Goal: Obtain resource: Download file/media

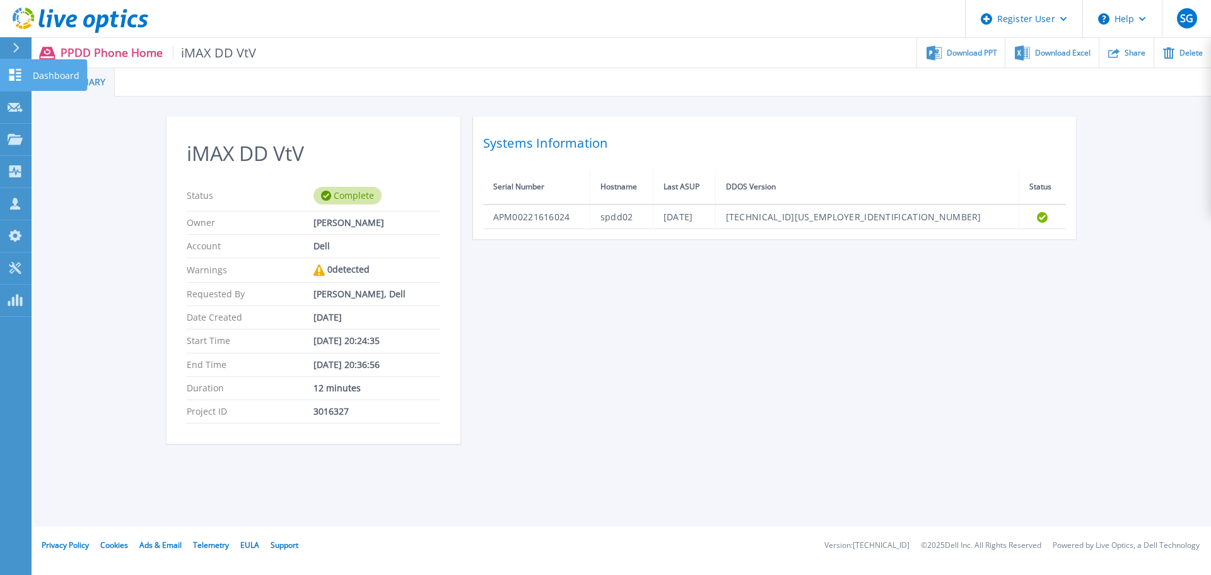
click at [21, 78] on icon at bounding box center [15, 75] width 15 height 12
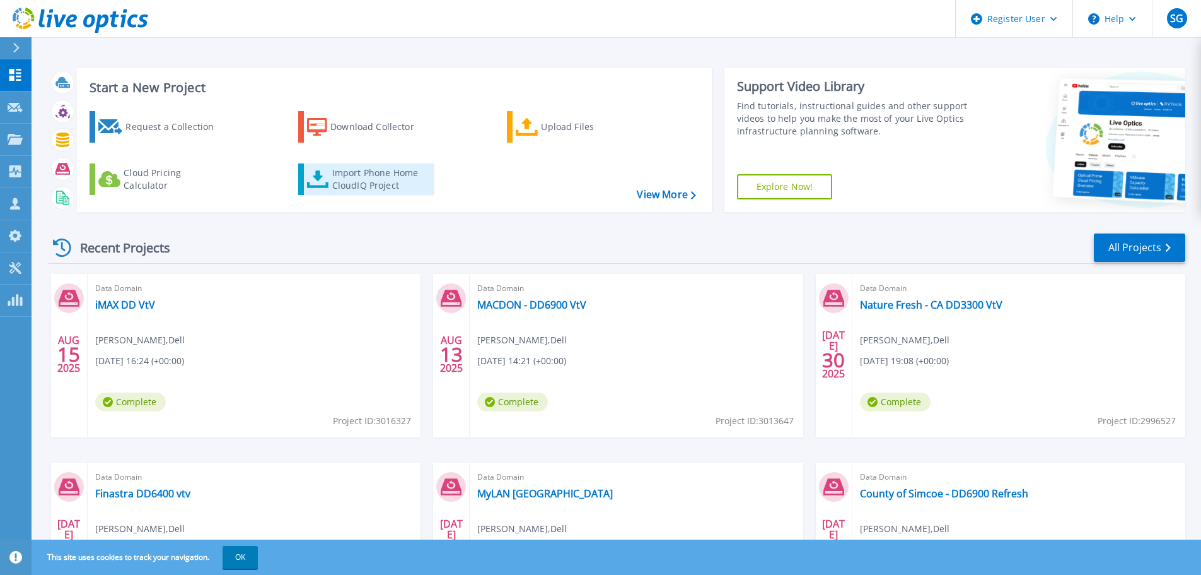
click at [377, 180] on div "Import Phone Home CloudIQ Project" at bounding box center [381, 178] width 98 height 25
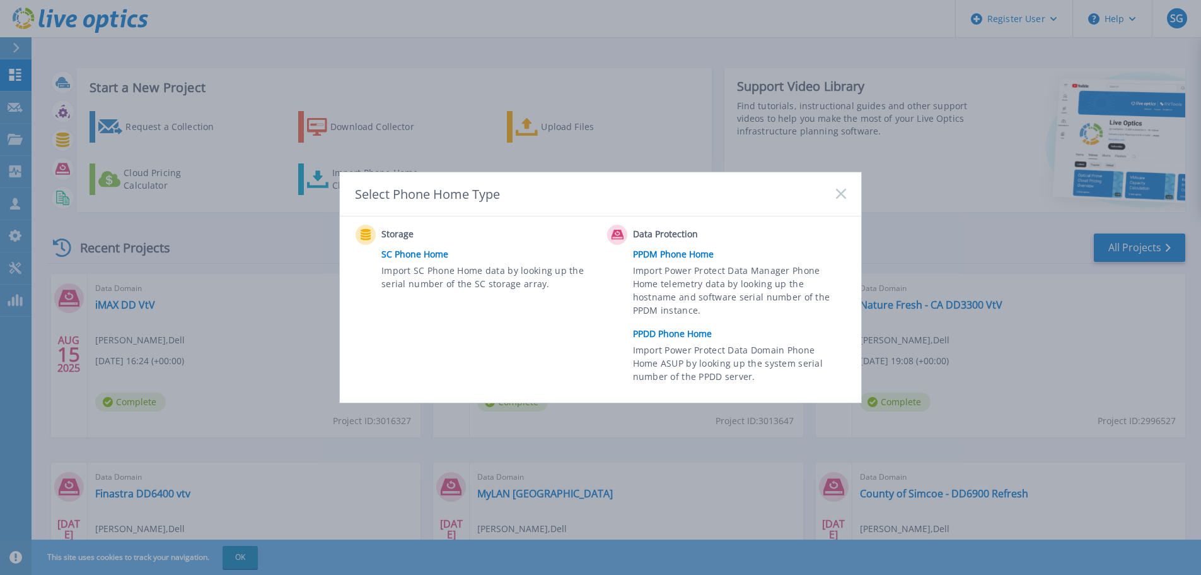
click at [669, 335] on link "PPDD Phone Home" at bounding box center [742, 333] width 219 height 19
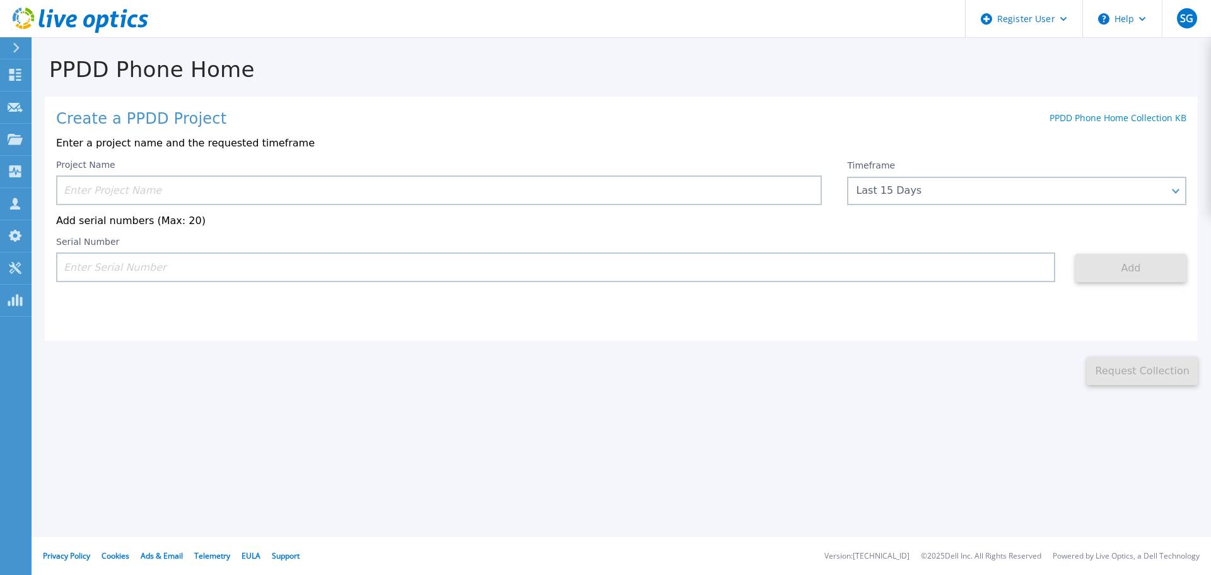
click at [91, 194] on input at bounding box center [439, 190] width 766 height 30
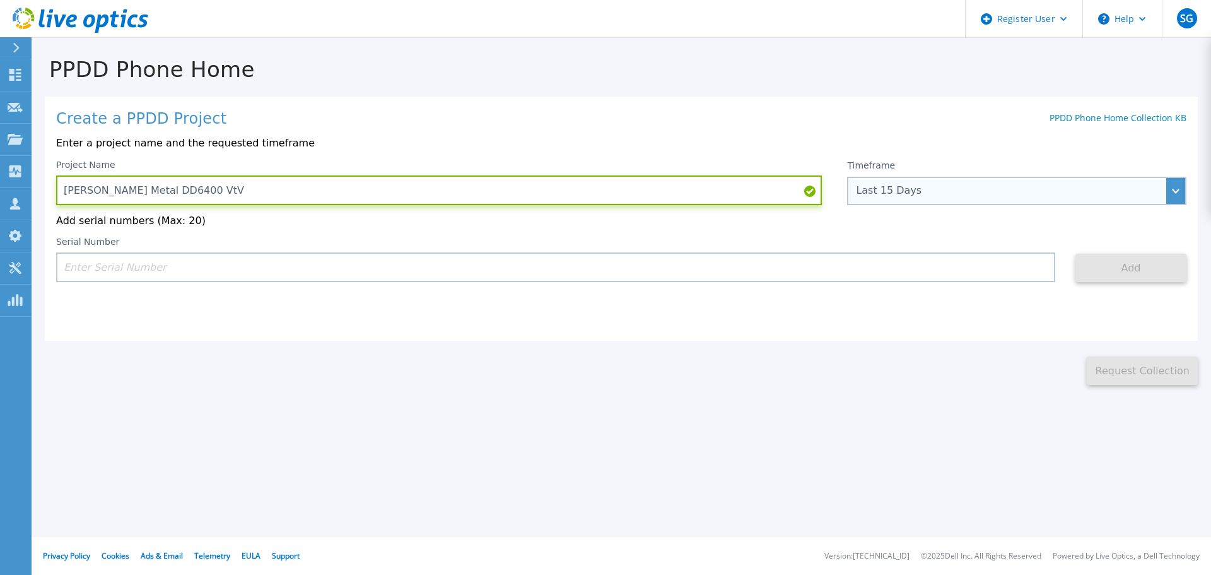
type input "Russel Metal DD6400 VtV"
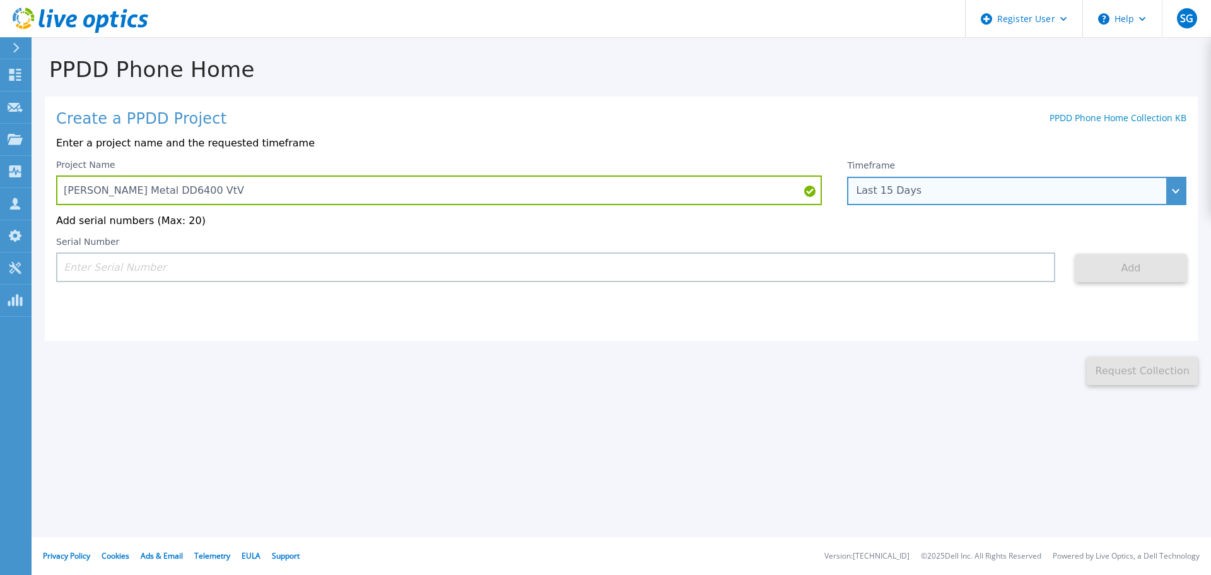
click at [921, 190] on div "Last 15 Days" at bounding box center [1010, 190] width 308 height 11
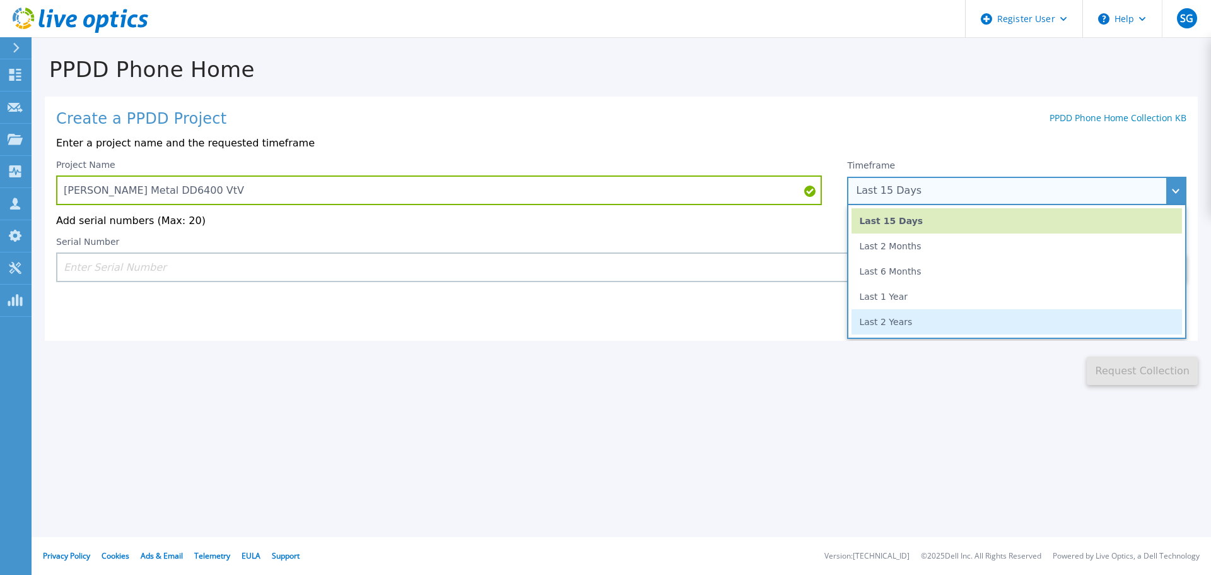
click at [909, 325] on li "Last 2 Years" at bounding box center [1016, 321] width 330 height 25
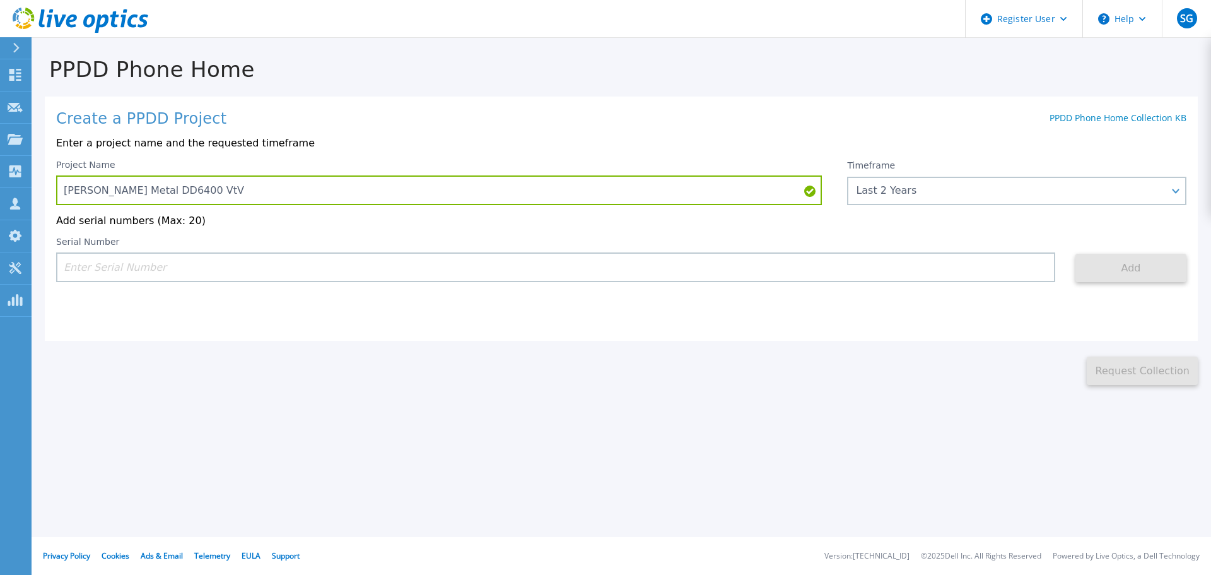
click at [686, 279] on input at bounding box center [555, 267] width 999 height 30
paste input "APX00235311045"
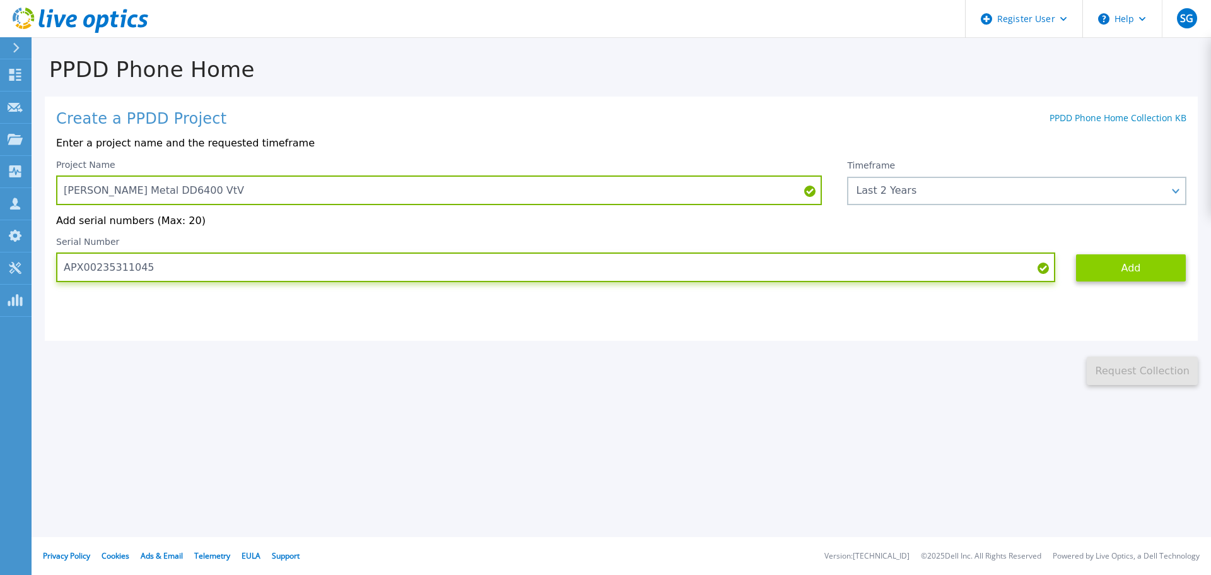
type input "APX00235311045"
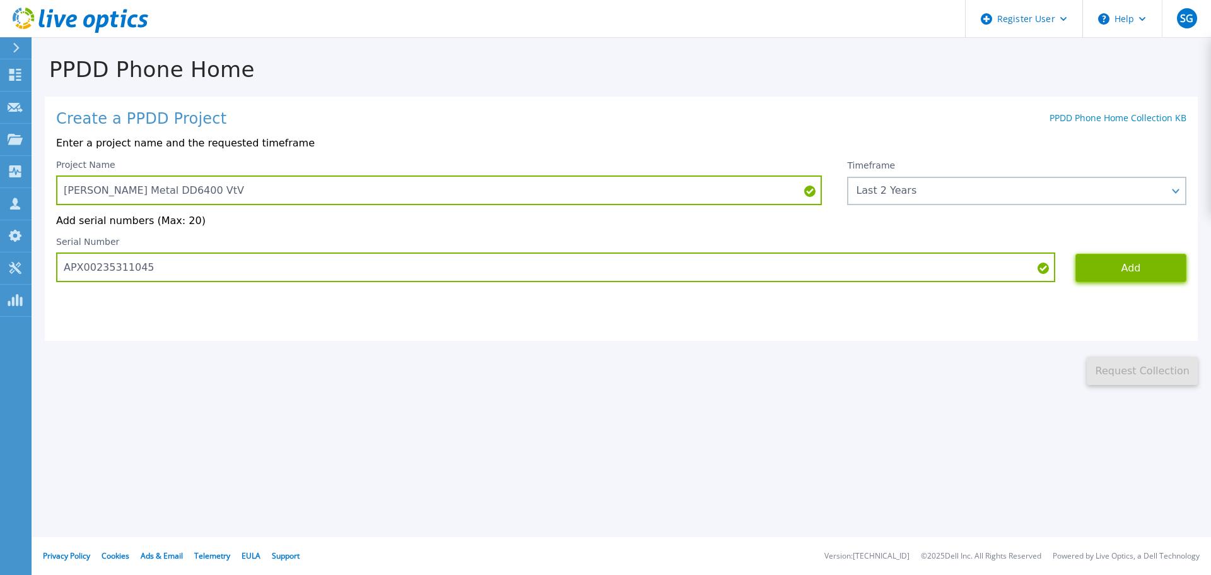
click at [1119, 268] on button "Add" at bounding box center [1130, 268] width 111 height 28
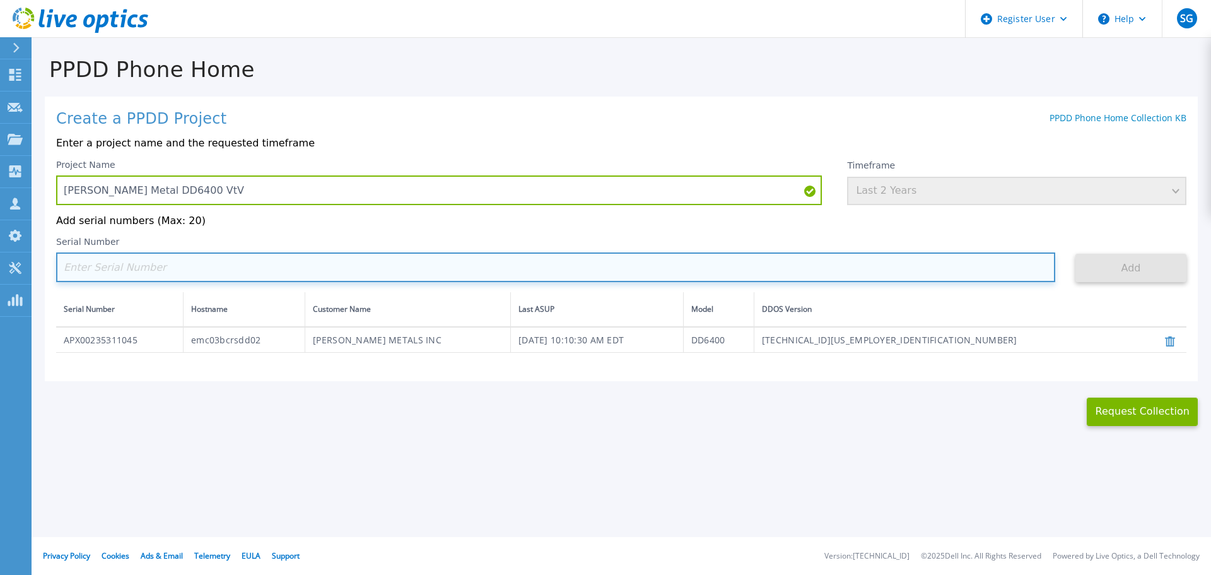
click at [335, 274] on input at bounding box center [555, 267] width 999 height 30
paste input "APX00234811111"
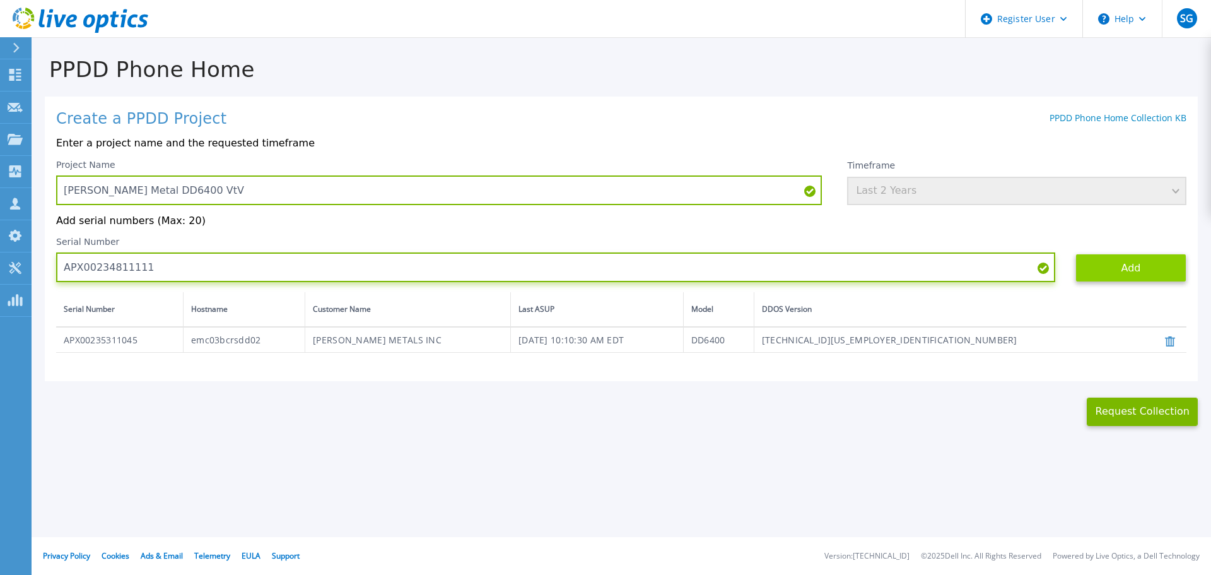
type input "APX00234811111"
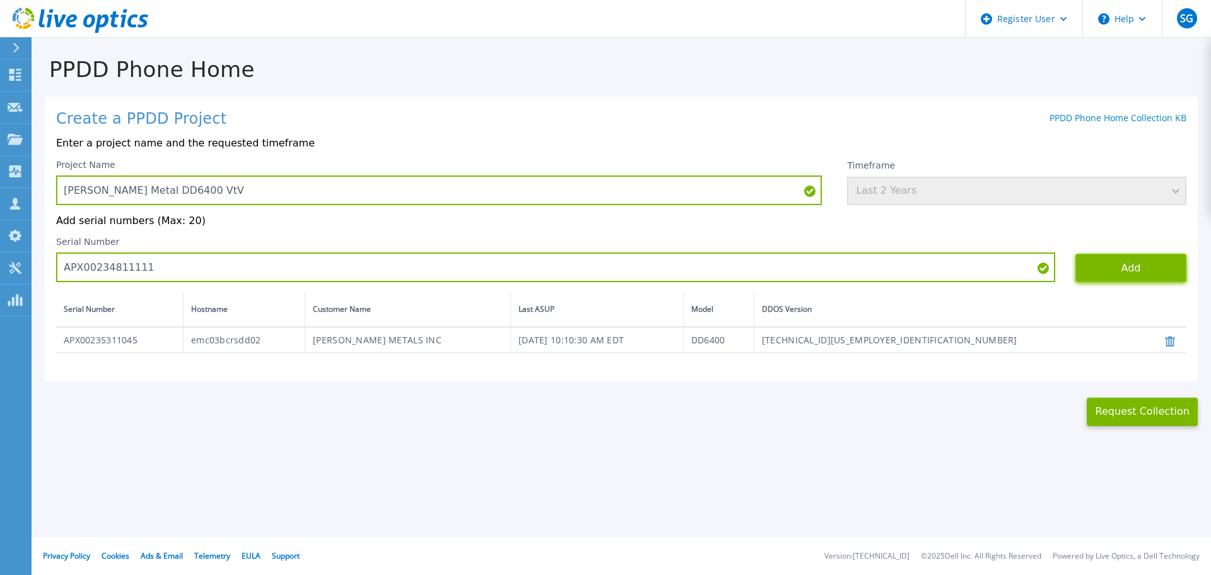
click at [1121, 272] on button "Add" at bounding box center [1130, 268] width 111 height 28
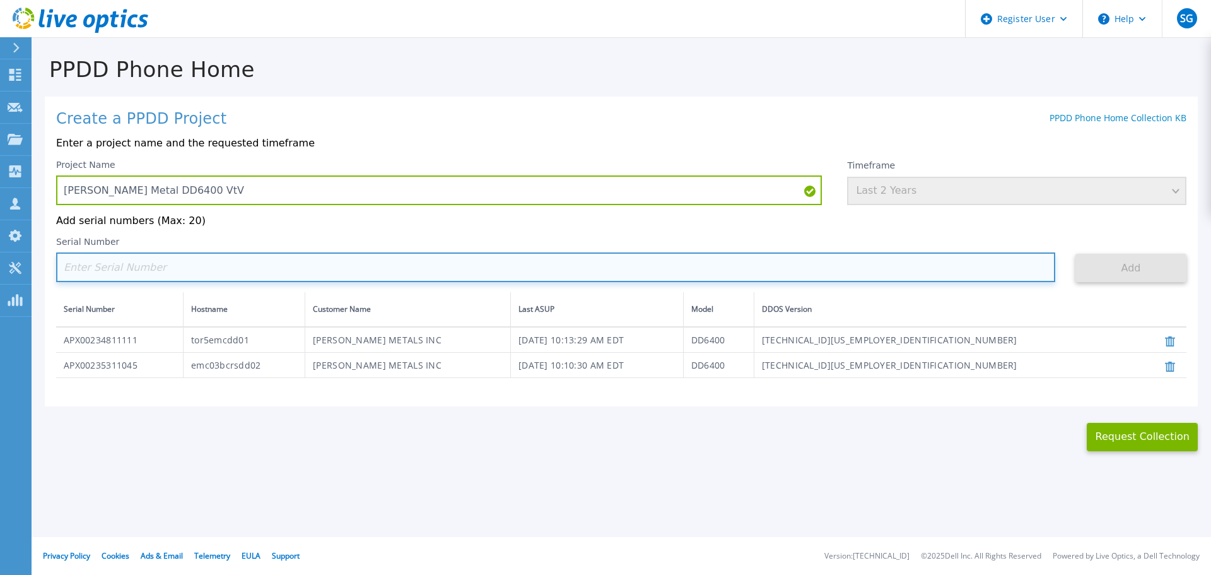
click at [189, 271] on input at bounding box center [555, 267] width 999 height 30
paste input "APX00234705311"
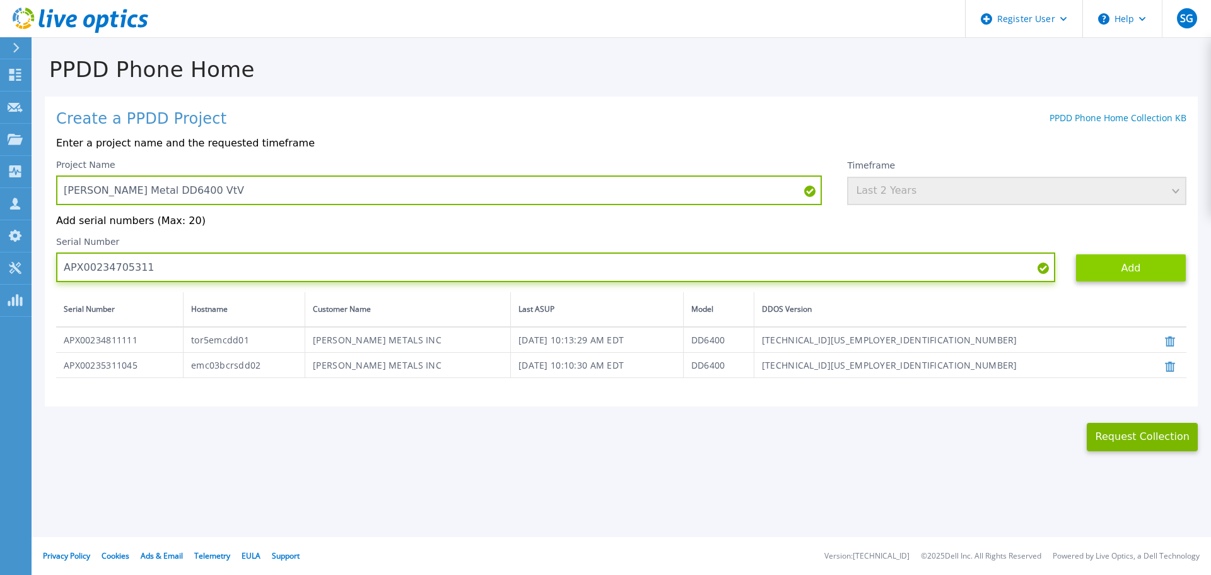
type input "APX00234705311"
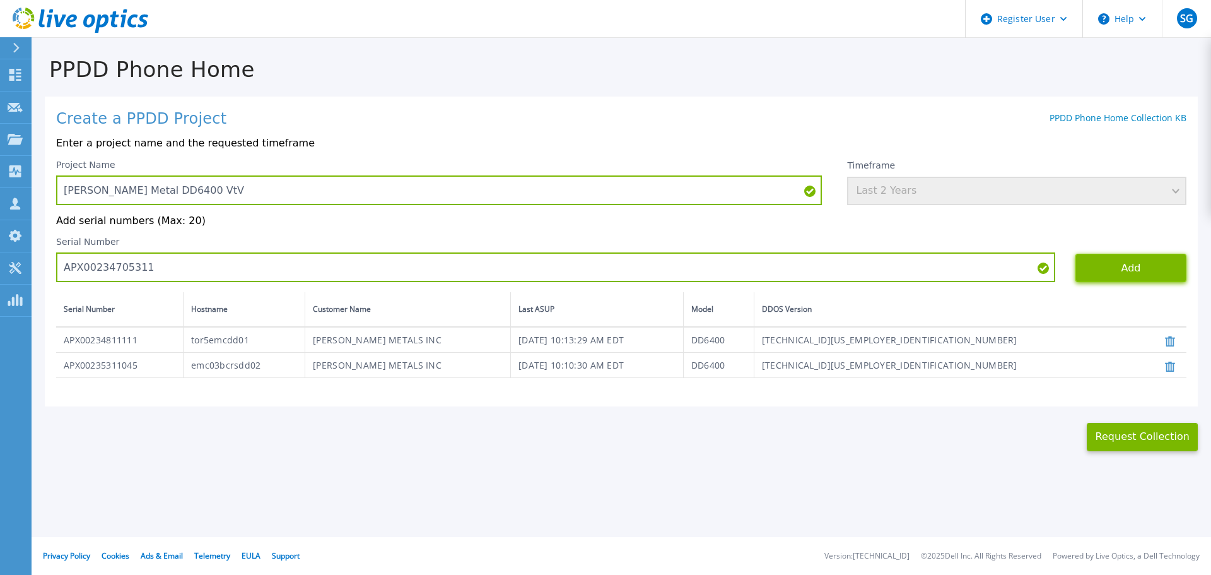
click at [1133, 266] on button "Add" at bounding box center [1130, 268] width 111 height 28
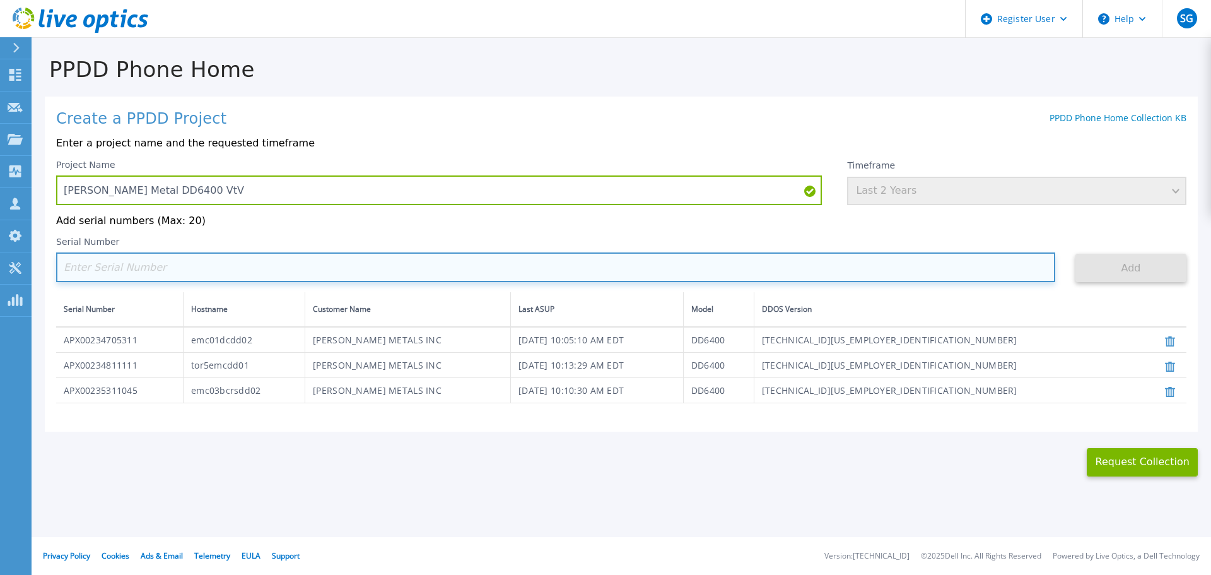
click at [237, 264] on input at bounding box center [555, 267] width 999 height 30
paste input "APX00250606864"
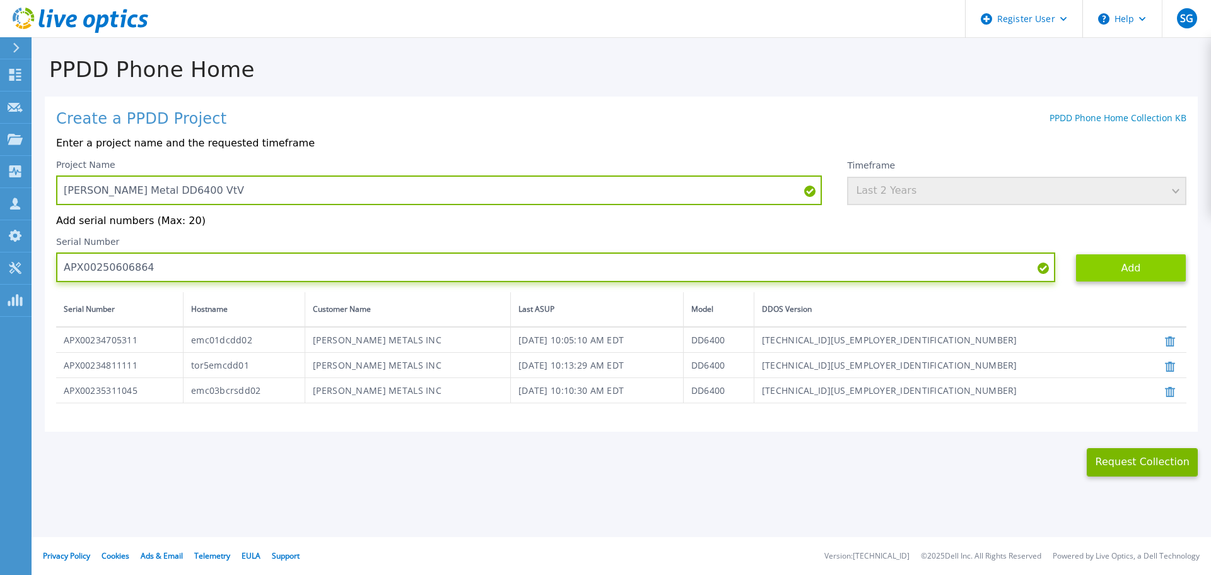
type input "APX00250606864"
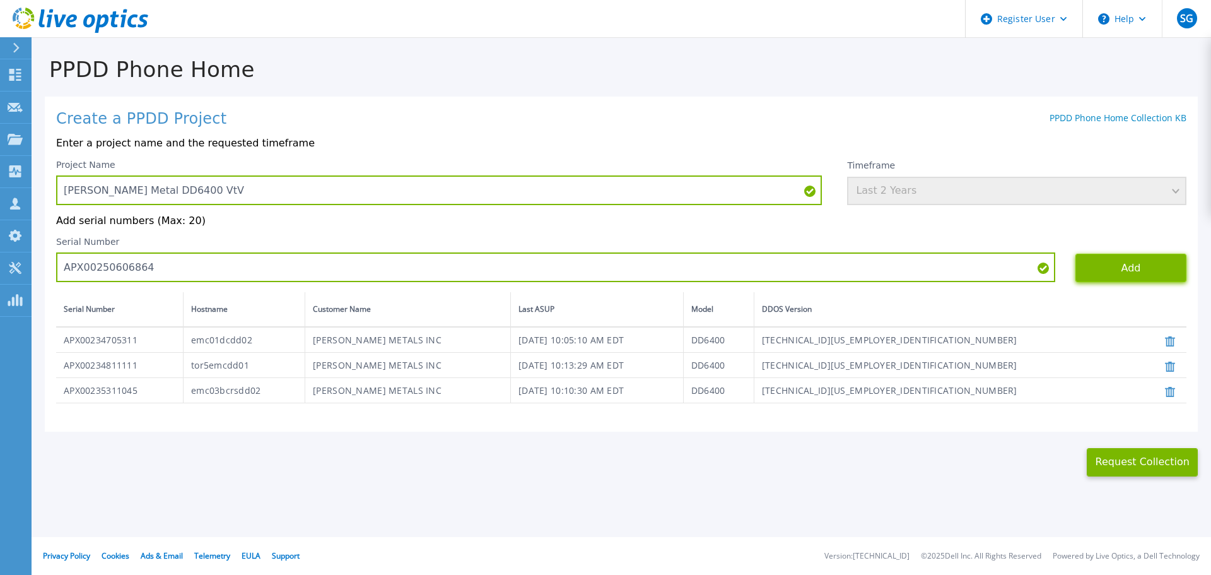
click at [1108, 267] on button "Add" at bounding box center [1130, 268] width 111 height 28
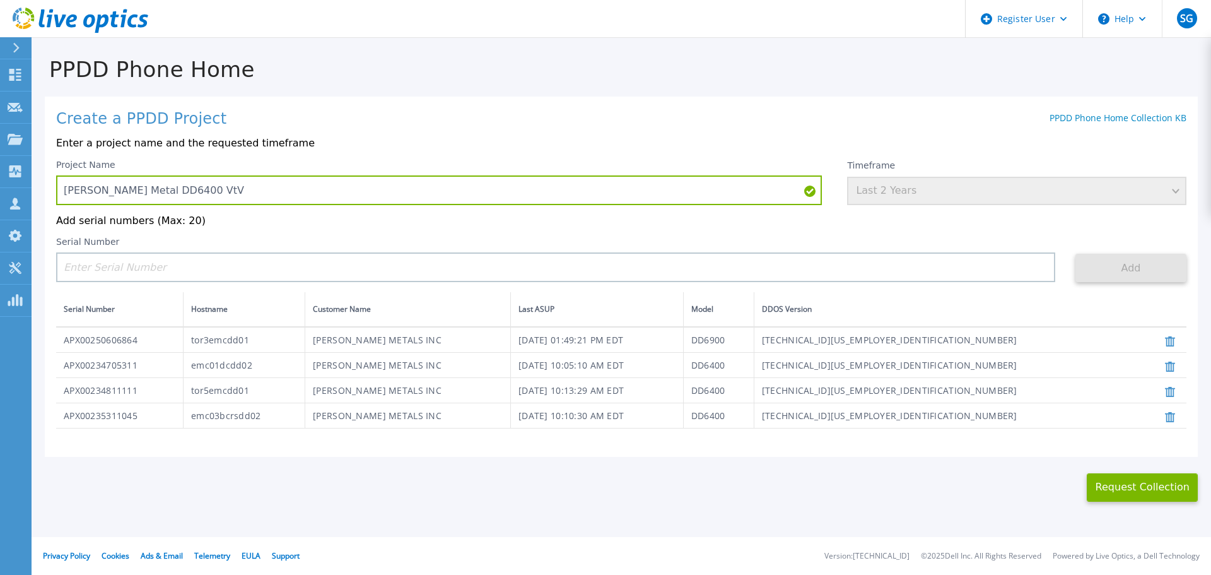
click at [120, 368] on td "APX00234705311" at bounding box center [119, 365] width 127 height 25
copy td "APX00234705311"
click at [1131, 499] on button "Request Collection" at bounding box center [1142, 487] width 111 height 28
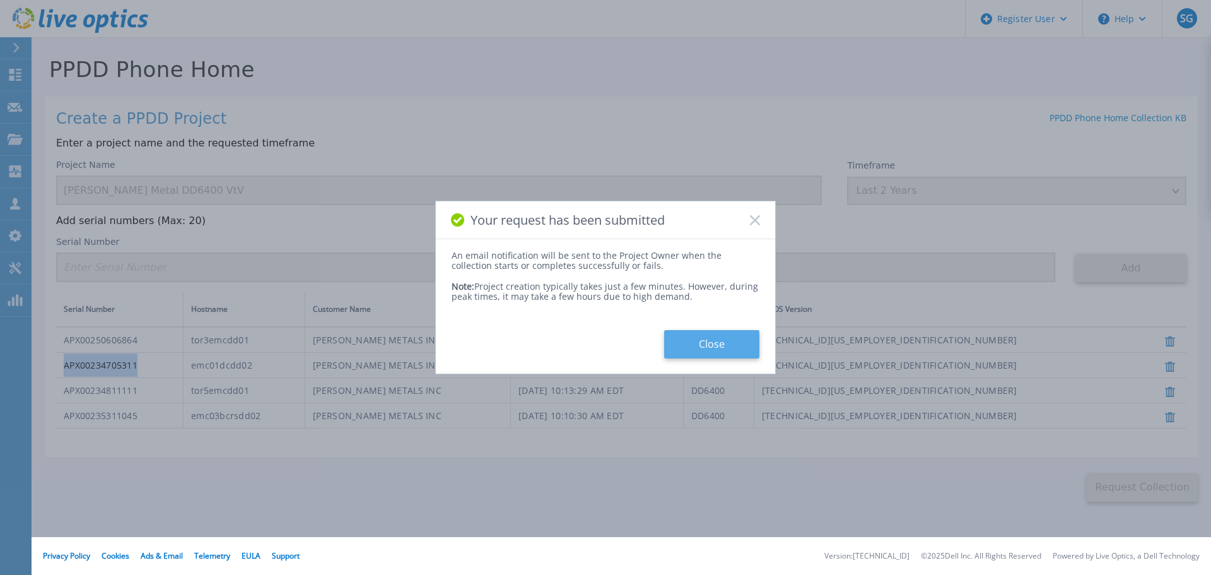
click at [688, 332] on button "Close" at bounding box center [711, 344] width 95 height 28
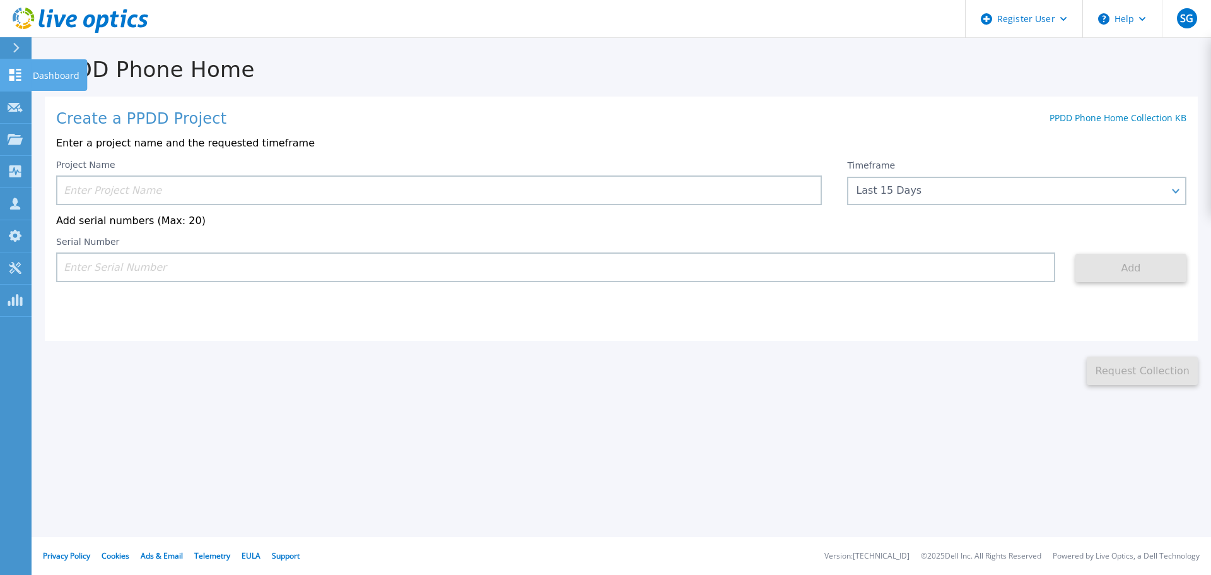
click at [9, 72] on icon at bounding box center [15, 75] width 15 height 12
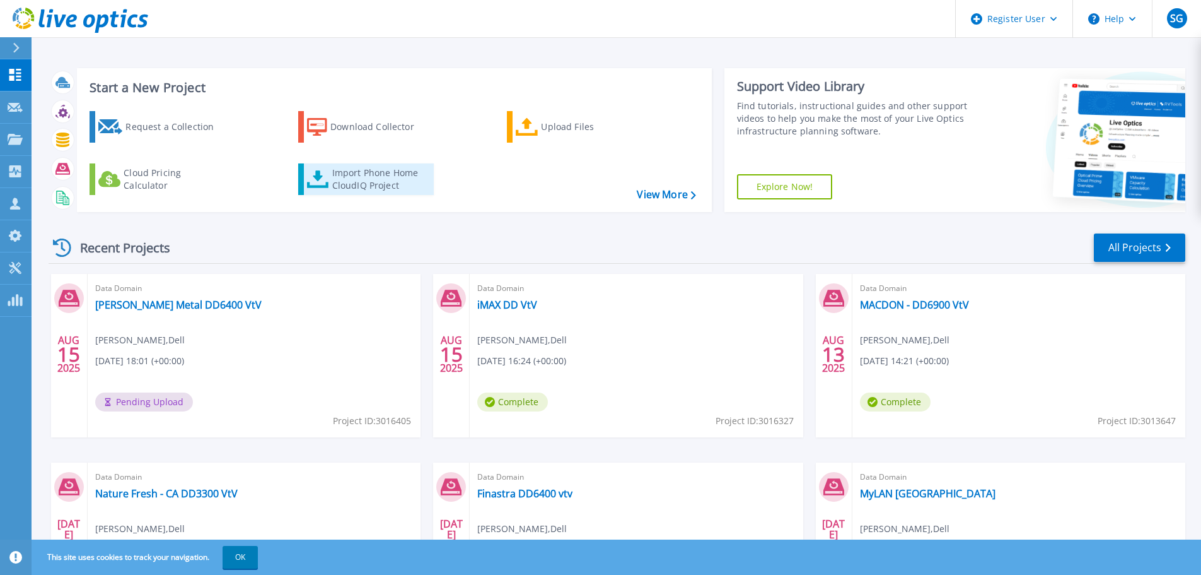
click at [343, 177] on div "Import Phone Home CloudIQ Project" at bounding box center [381, 178] width 98 height 25
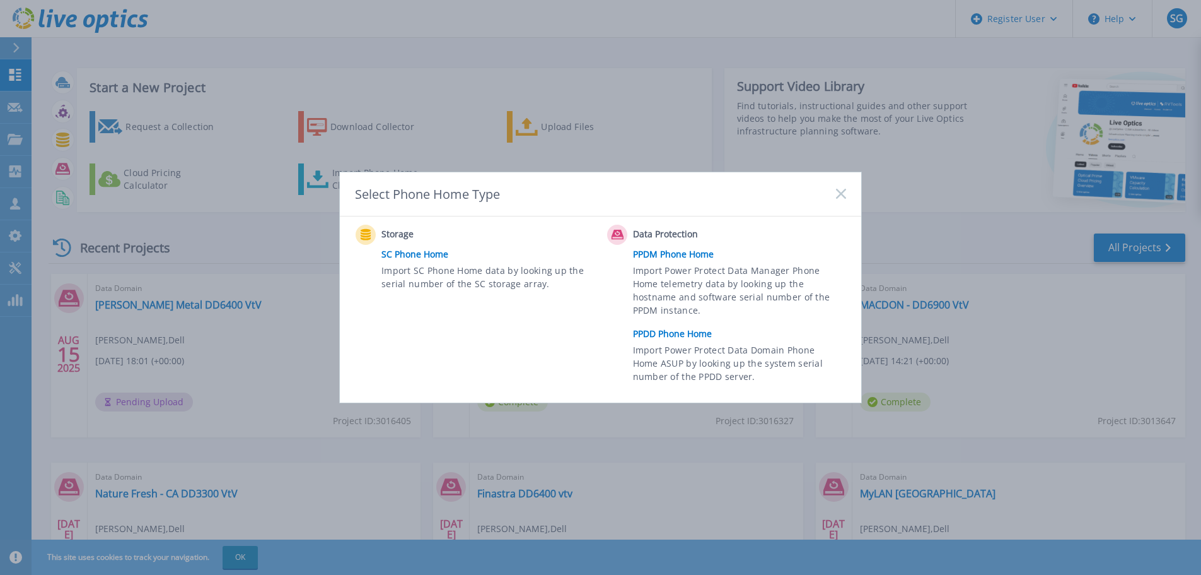
click at [690, 334] on link "PPDD Phone Home" at bounding box center [742, 333] width 219 height 19
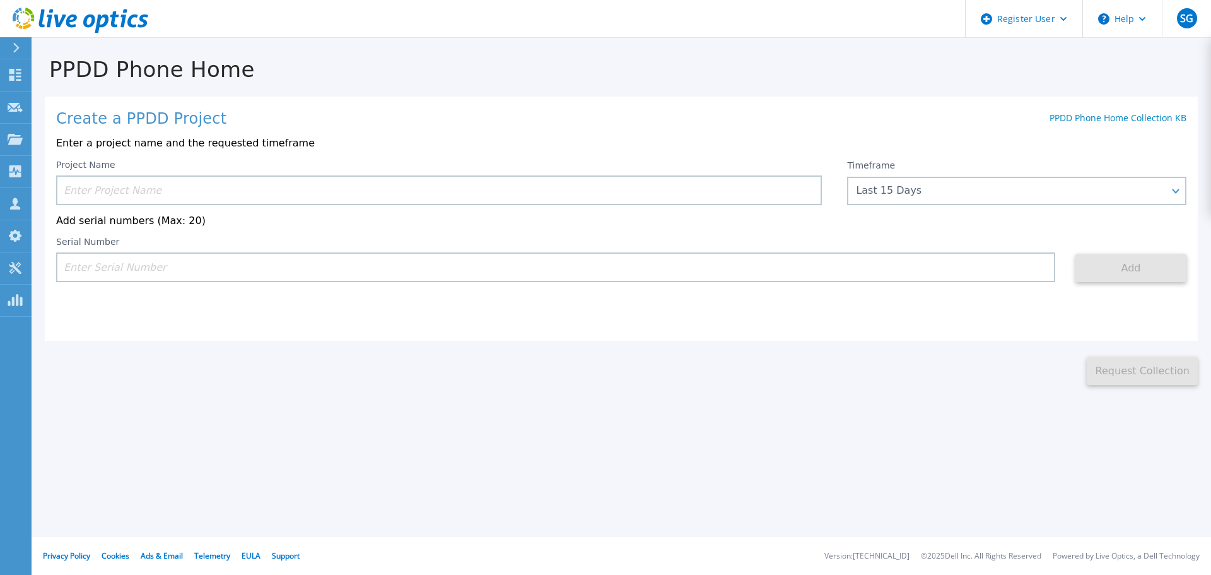
click at [211, 185] on input at bounding box center [439, 190] width 766 height 30
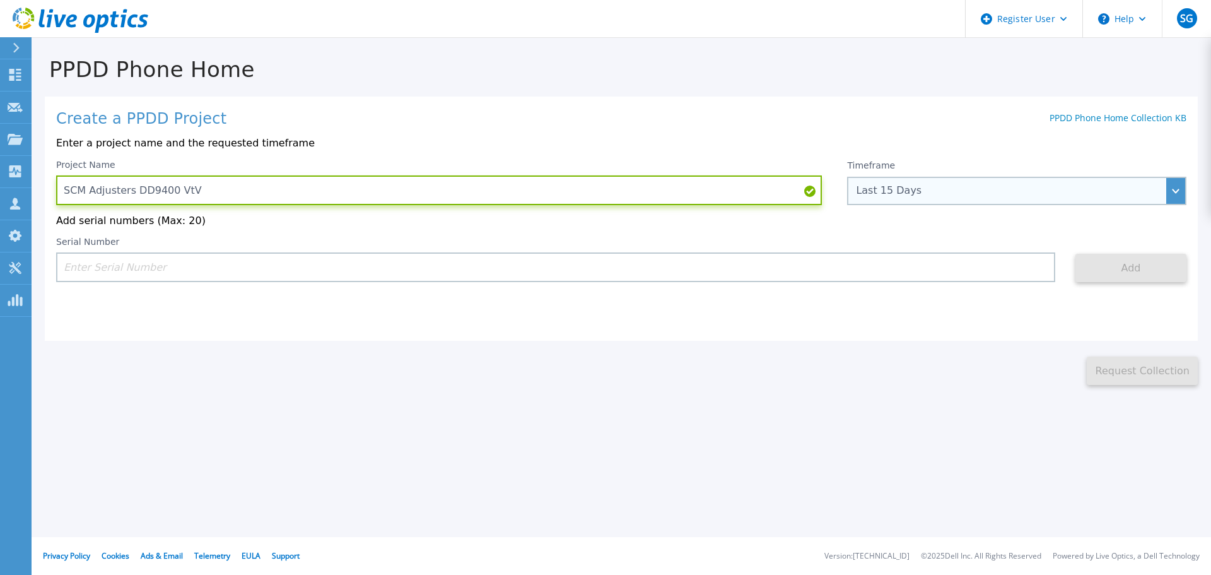
type input "SCM Adjusters DD9400 VtV"
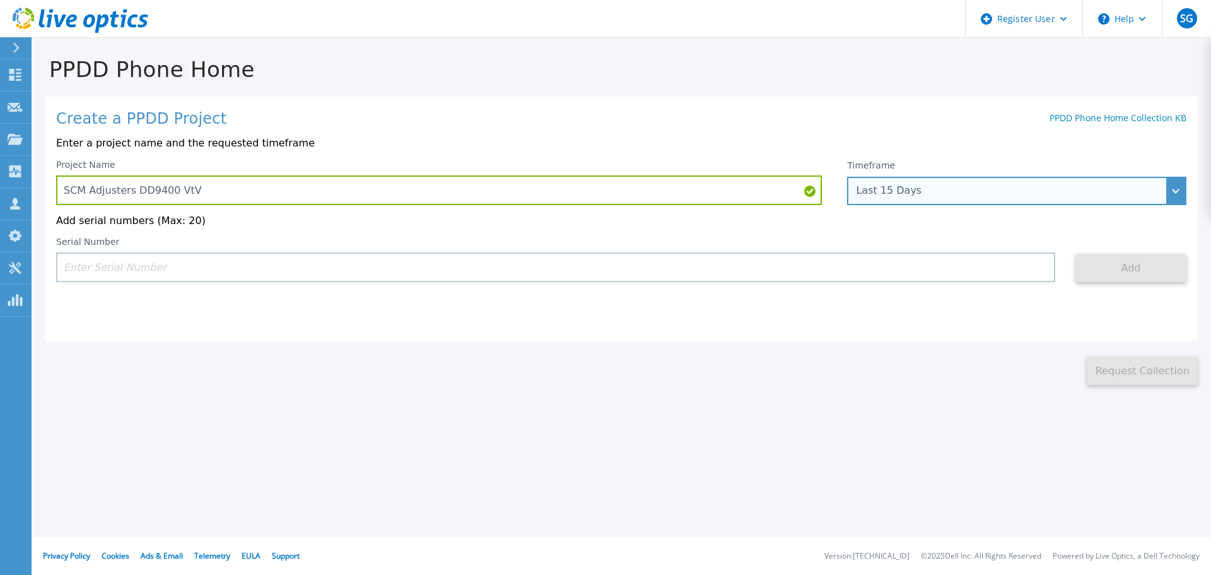
click at [928, 194] on div "Last 15 Days" at bounding box center [1010, 190] width 308 height 11
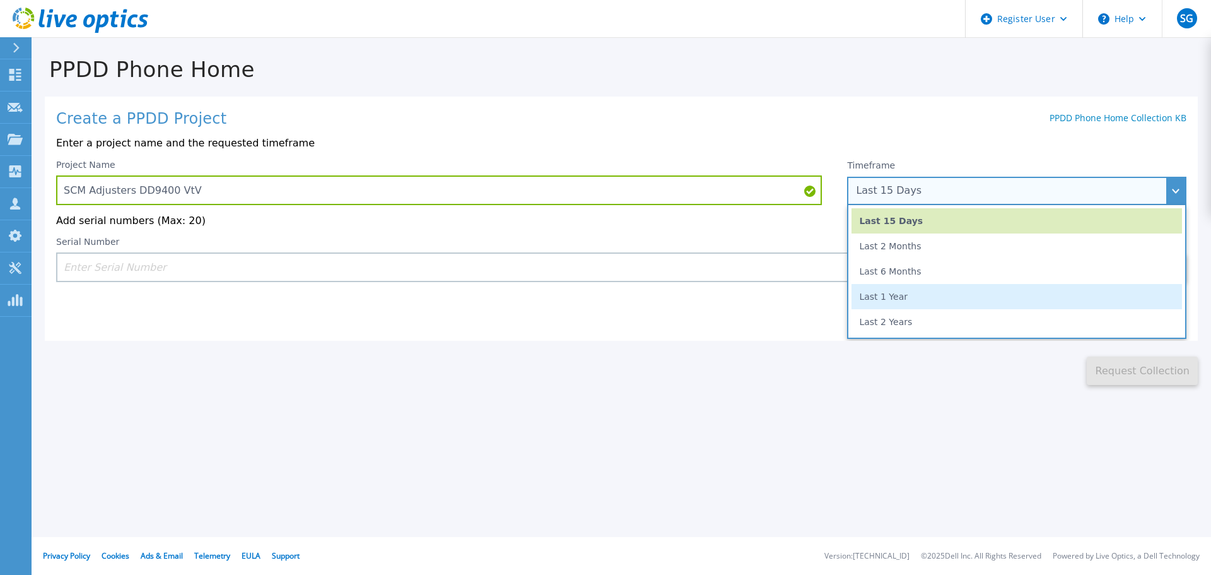
click at [899, 305] on li "Last 1 Year" at bounding box center [1016, 296] width 330 height 25
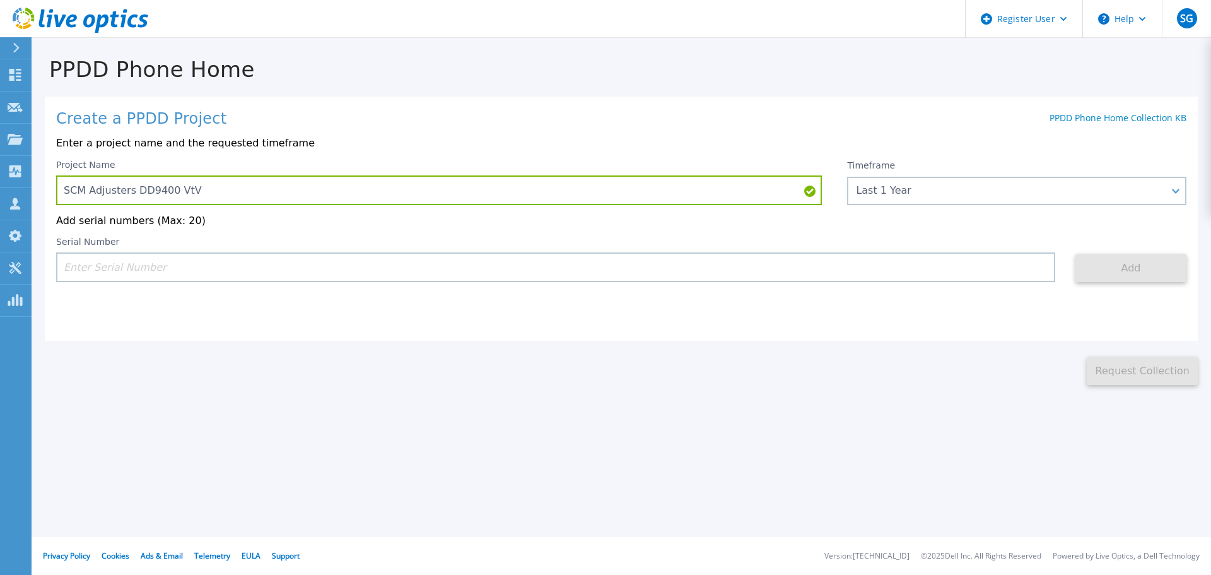
click at [672, 281] on input at bounding box center [555, 267] width 999 height 30
paste input "APX00225002038"
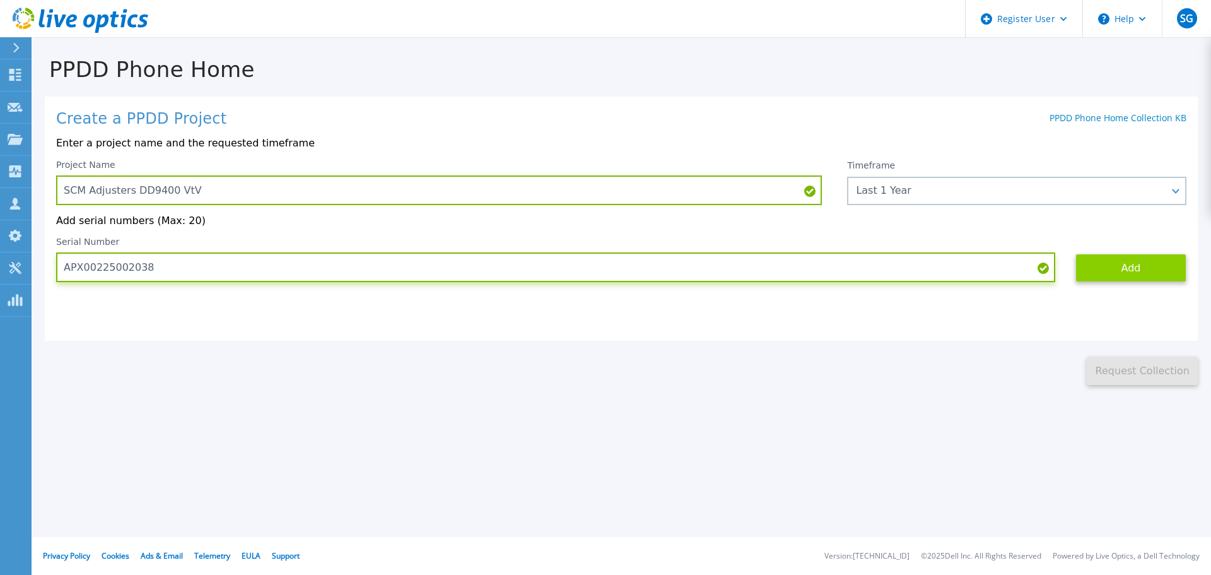
type input "APX00225002038"
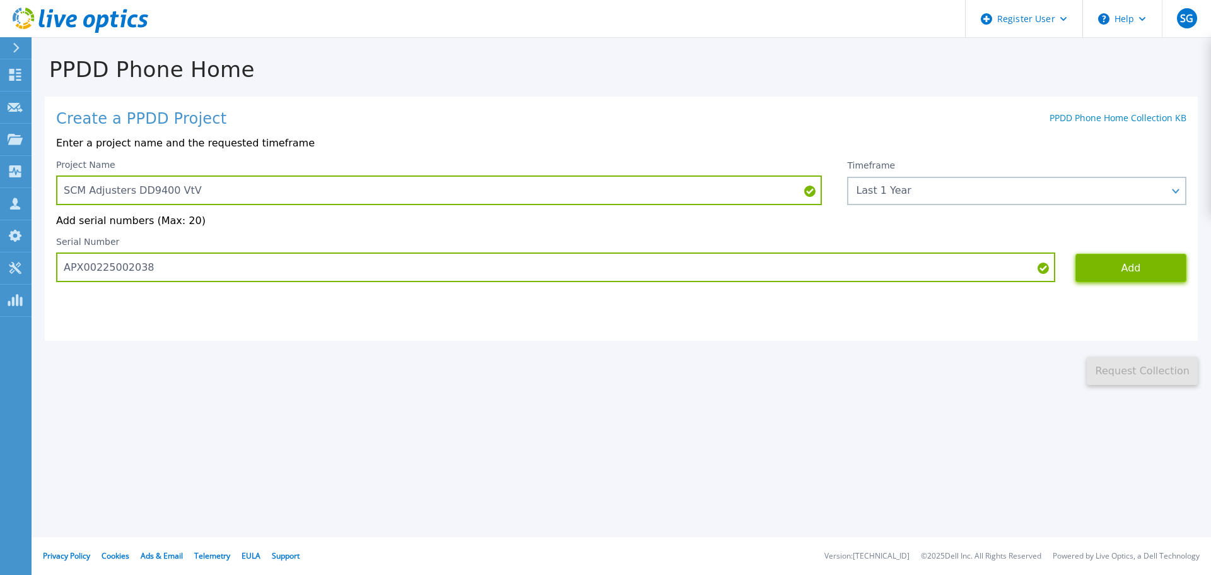
click at [1138, 271] on button "Add" at bounding box center [1130, 268] width 111 height 28
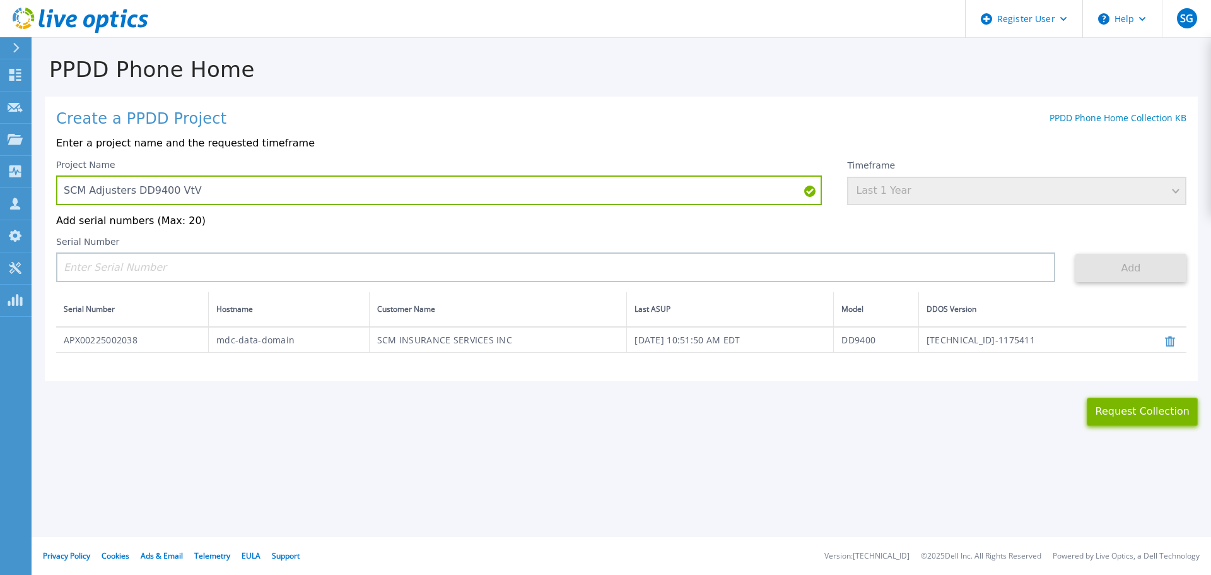
click at [1156, 416] on button "Request Collection" at bounding box center [1142, 411] width 111 height 28
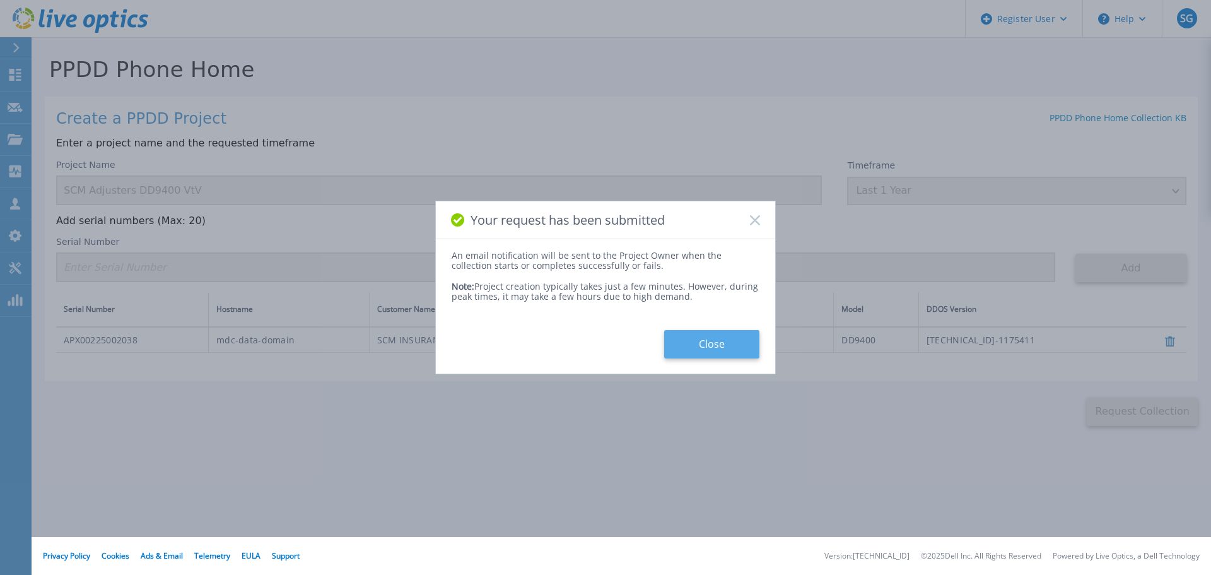
click at [723, 344] on button "Close" at bounding box center [711, 344] width 95 height 28
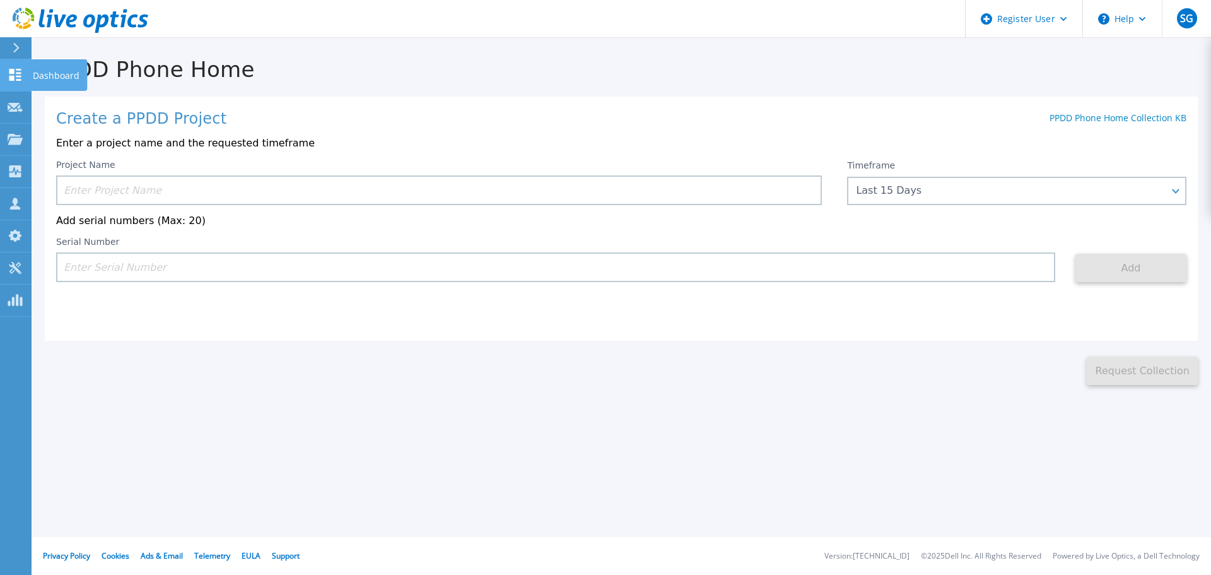
click at [19, 69] on icon at bounding box center [15, 75] width 12 height 12
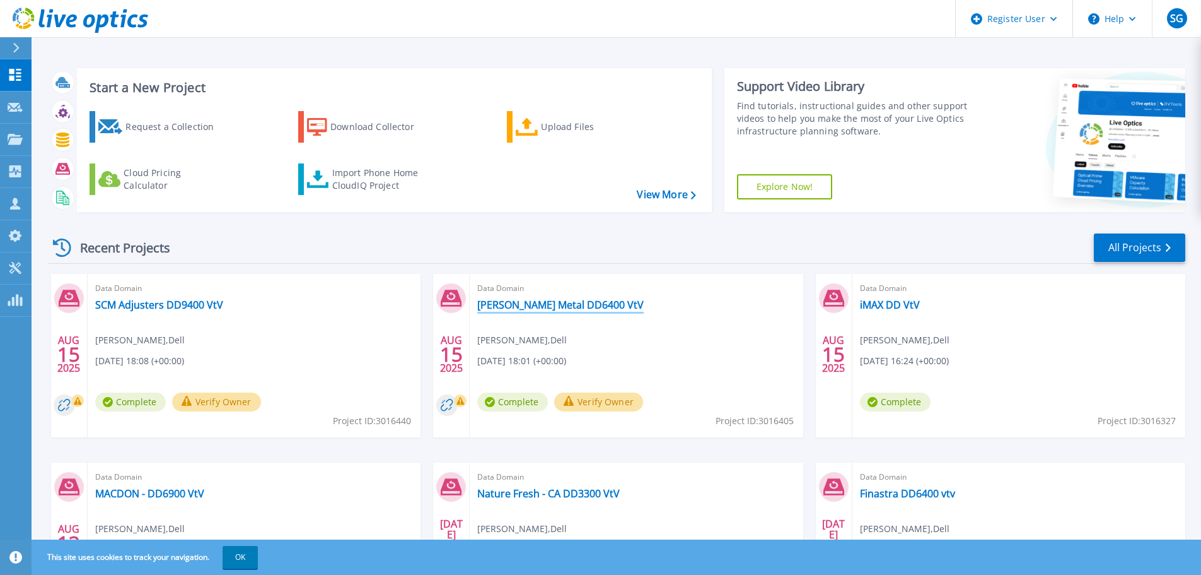
click at [564, 310] on link "[PERSON_NAME] Metal DD6400 VtV" at bounding box center [560, 304] width 166 height 13
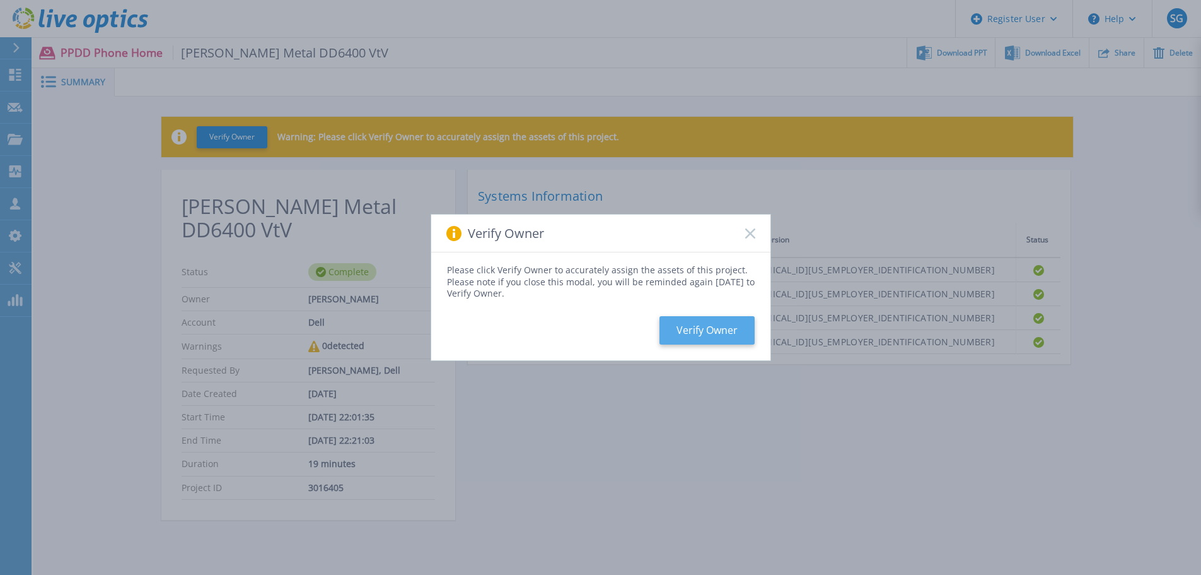
click at [704, 332] on button "Verify Owner" at bounding box center [707, 330] width 95 height 28
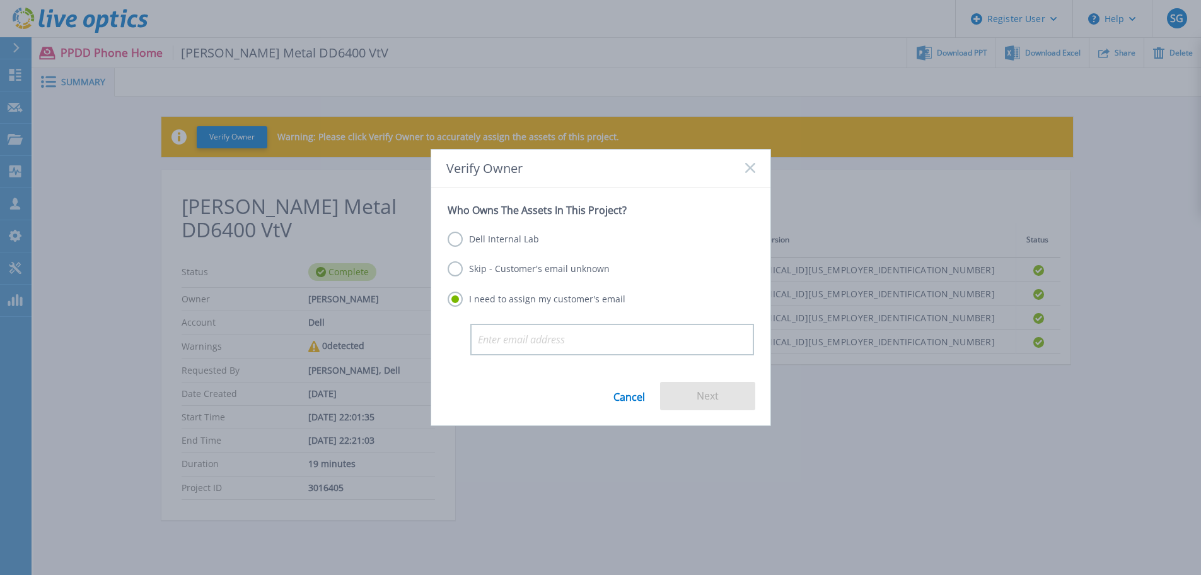
click at [450, 236] on label "Dell Internal Lab" at bounding box center [493, 238] width 91 height 15
click at [0, 0] on input "Dell Internal Lab" at bounding box center [0, 0] width 0 height 0
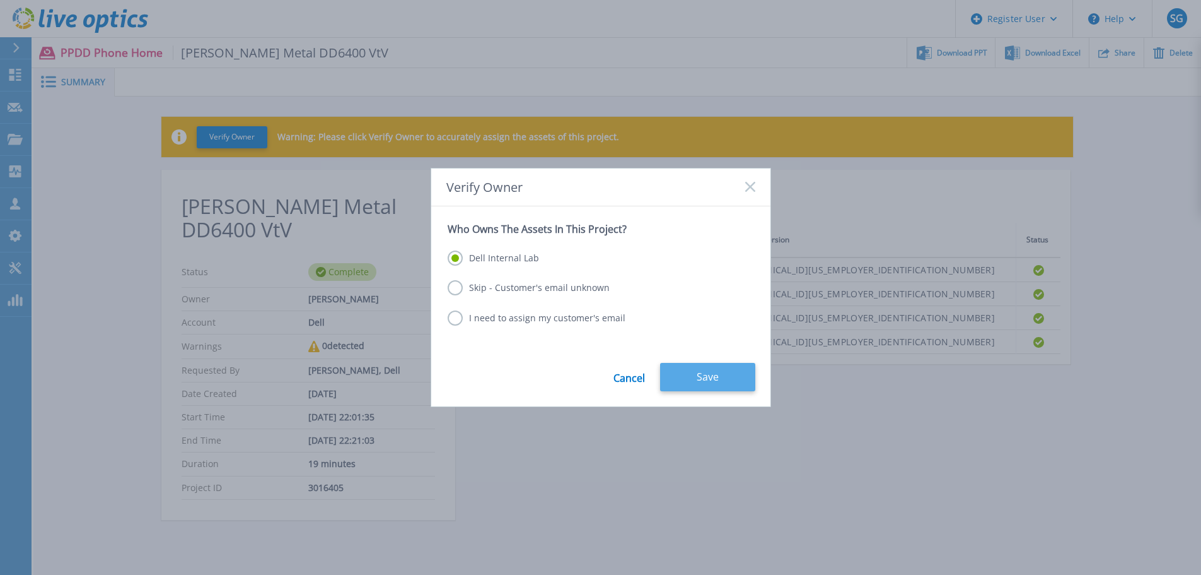
click at [716, 377] on button "Save" at bounding box center [707, 377] width 95 height 28
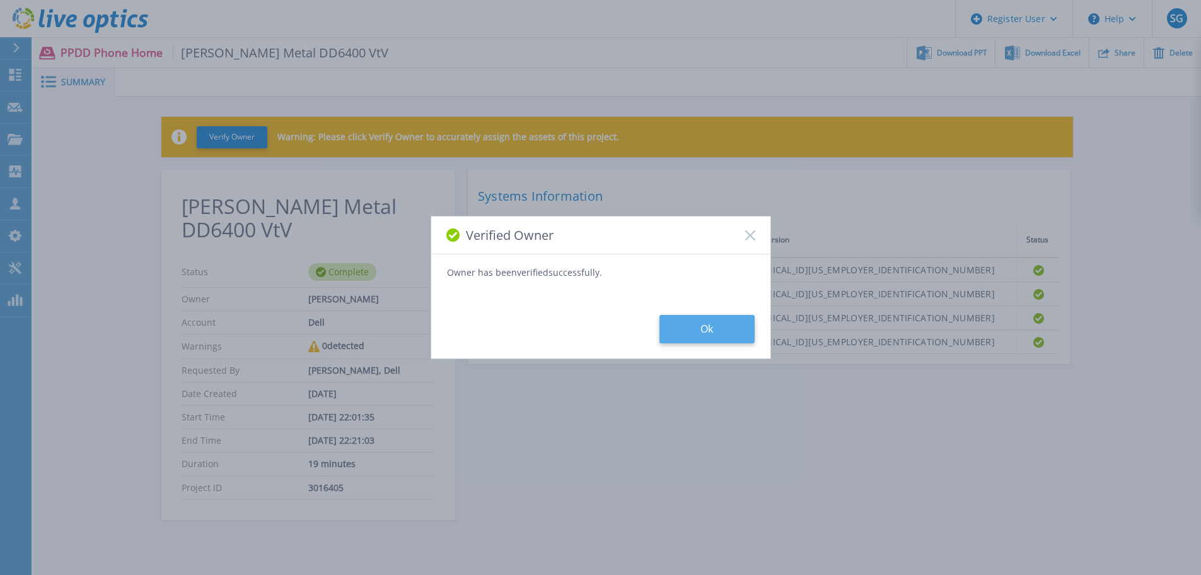
click at [703, 331] on button "Ok" at bounding box center [707, 329] width 95 height 28
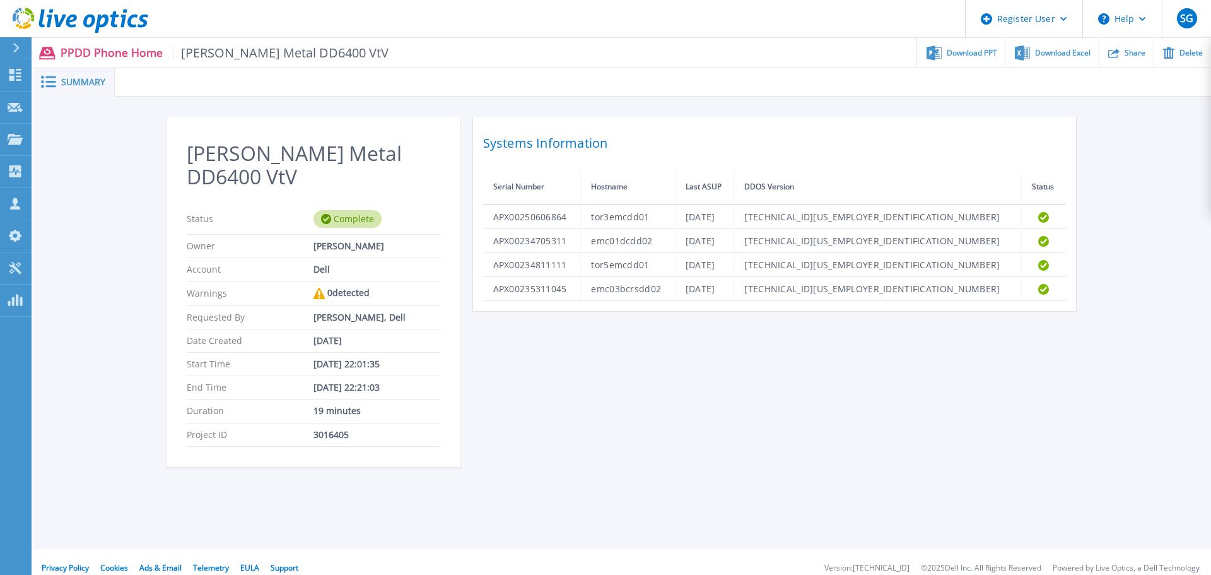
click at [1116, 51] on icon at bounding box center [1113, 52] width 11 height 9
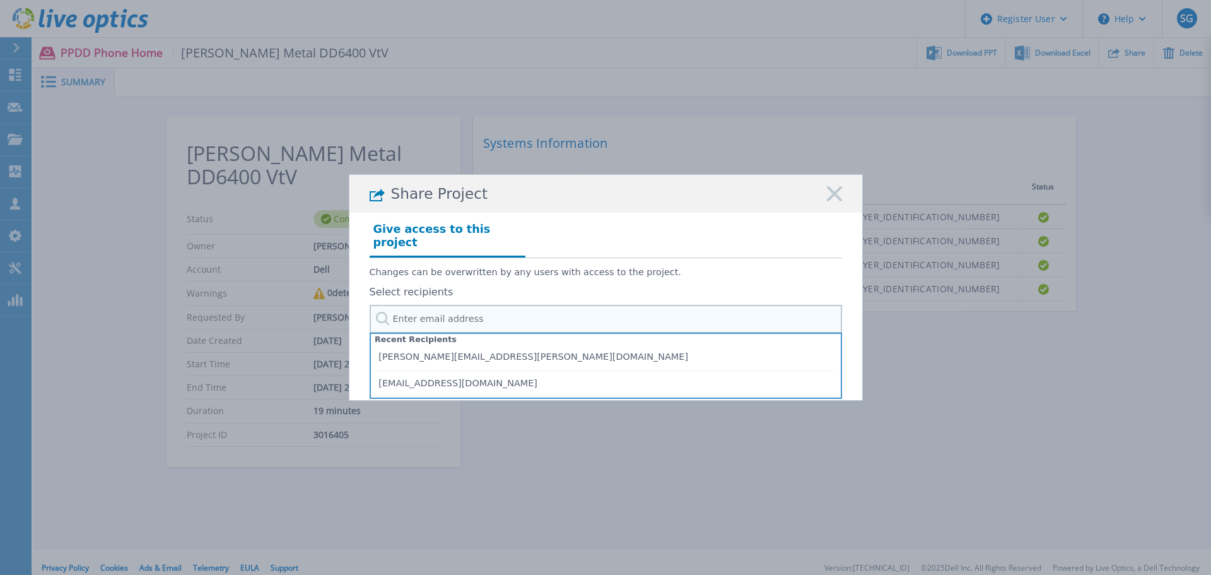
click at [427, 312] on input "text" at bounding box center [606, 319] width 472 height 28
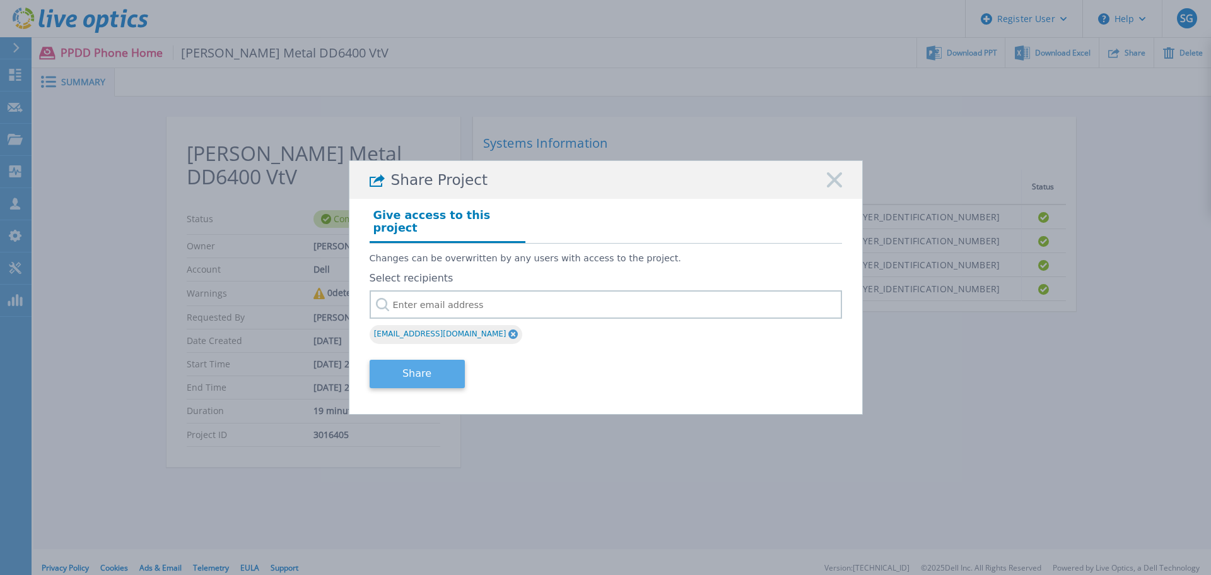
click at [426, 366] on button "Share" at bounding box center [417, 373] width 95 height 28
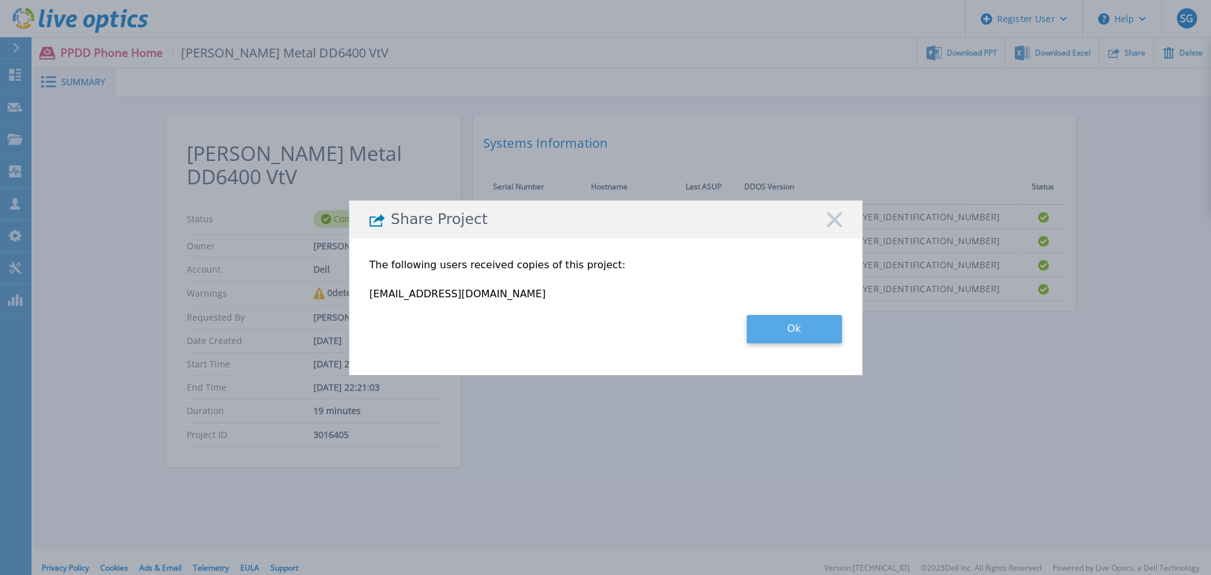
click at [814, 331] on button "Ok" at bounding box center [794, 329] width 95 height 28
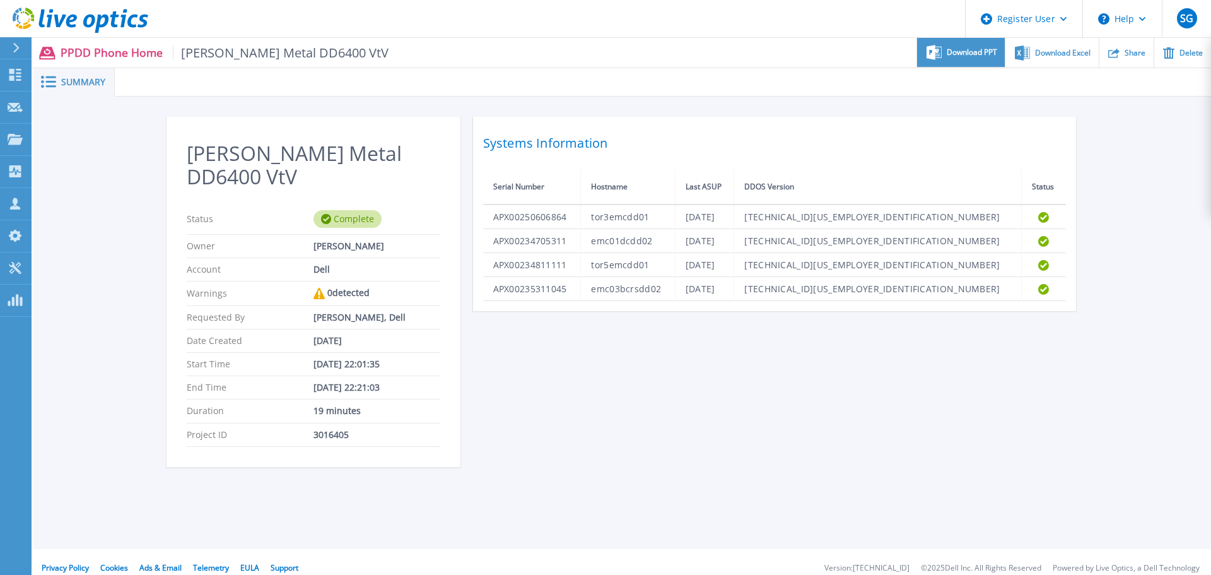
click at [962, 55] on span "Download PPT" at bounding box center [972, 53] width 50 height 8
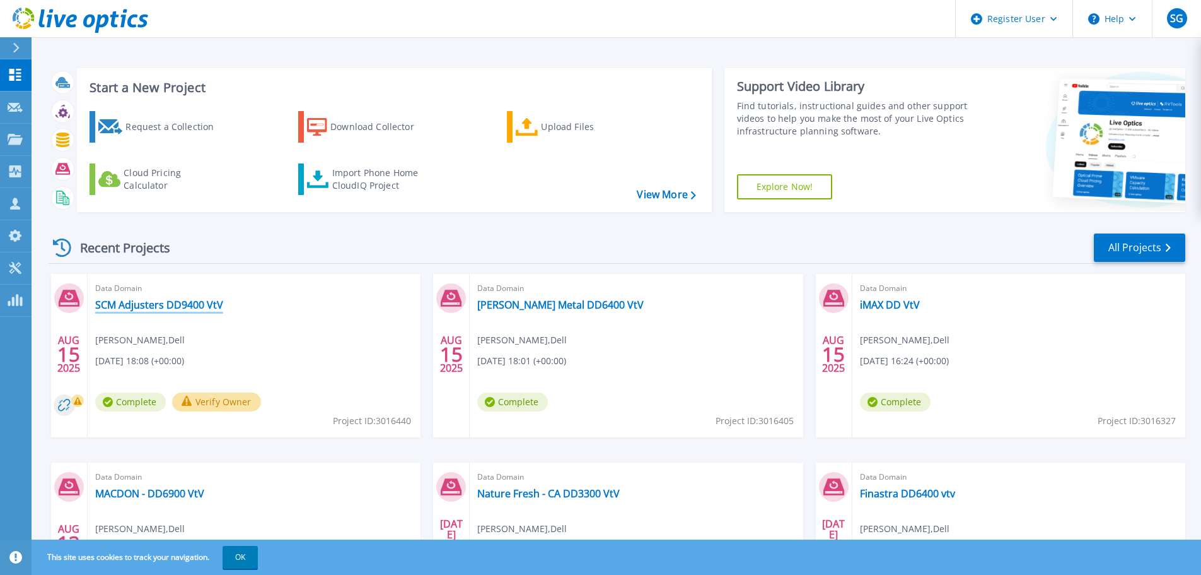
click at [166, 299] on link "SCM Adjusters DD9400 VtV" at bounding box center [159, 304] width 128 height 13
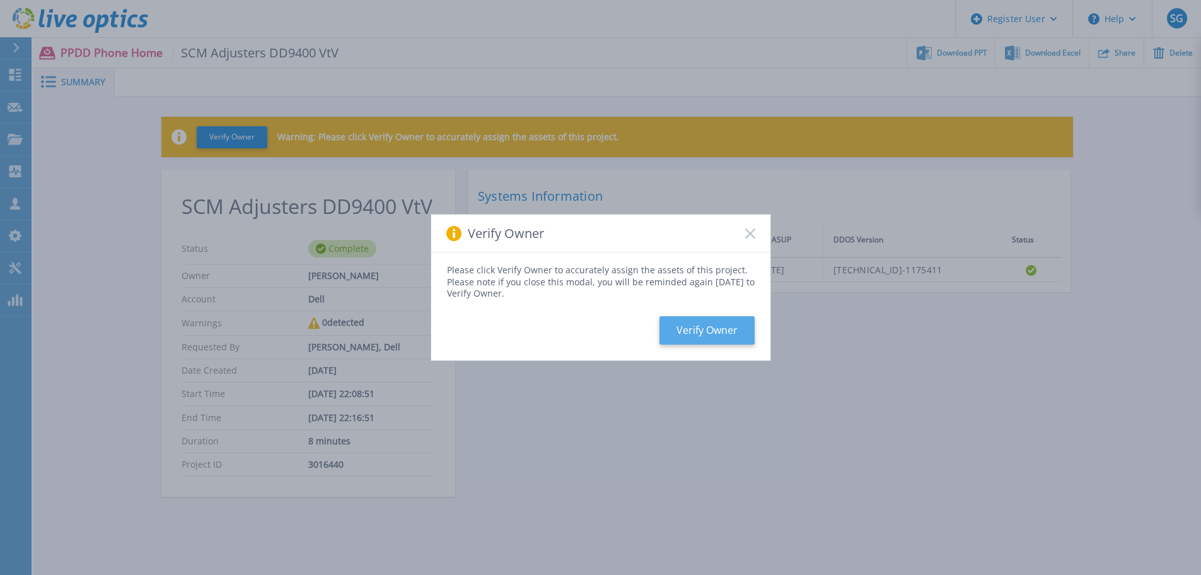
click at [706, 332] on button "Verify Owner" at bounding box center [707, 330] width 95 height 28
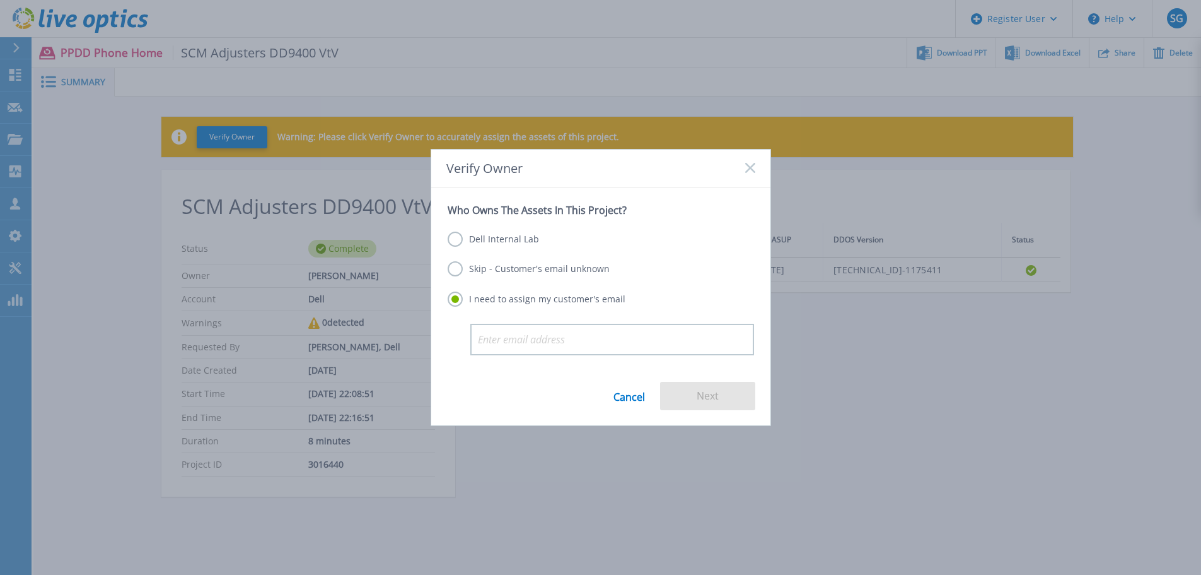
click at [458, 245] on label "Dell Internal Lab" at bounding box center [493, 238] width 91 height 15
click at [0, 0] on input "Dell Internal Lab" at bounding box center [0, 0] width 0 height 0
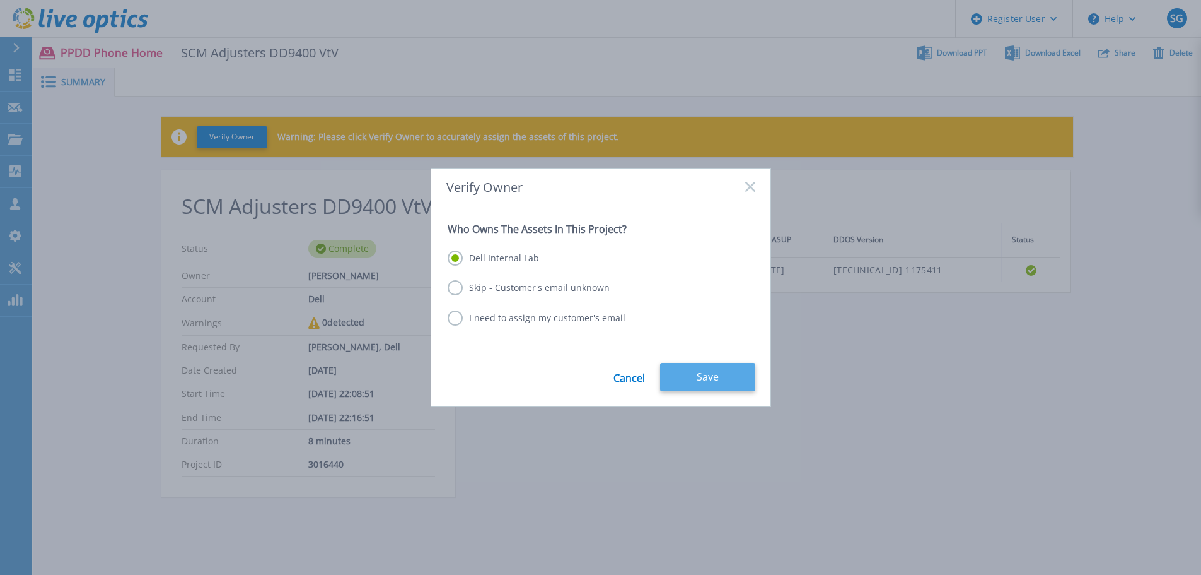
click at [708, 383] on button "Save" at bounding box center [707, 377] width 95 height 28
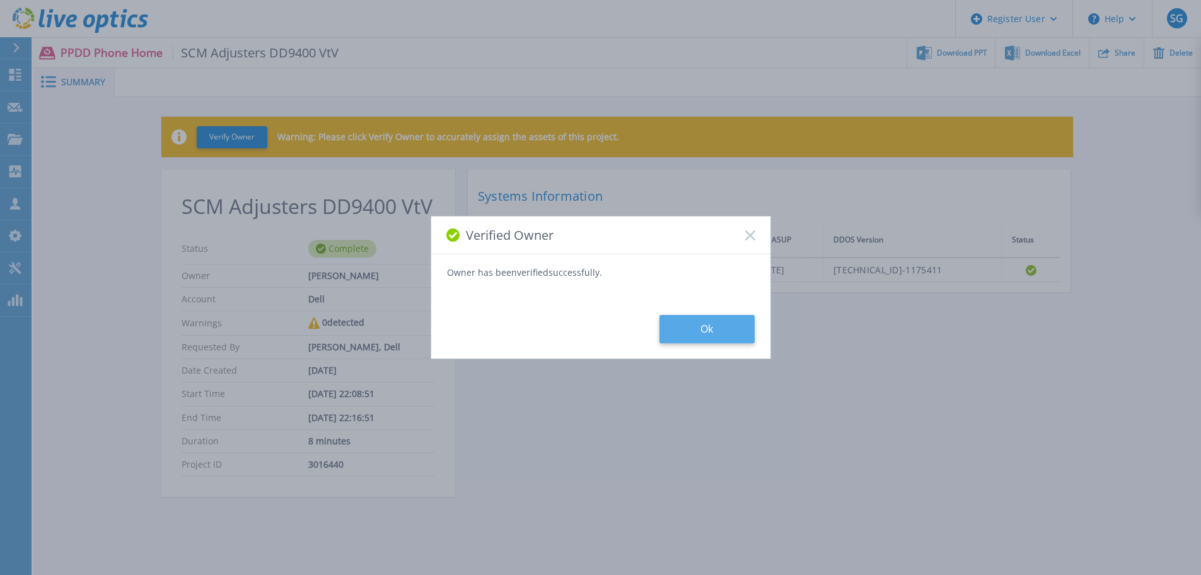
click at [707, 334] on button "Ok" at bounding box center [707, 329] width 95 height 28
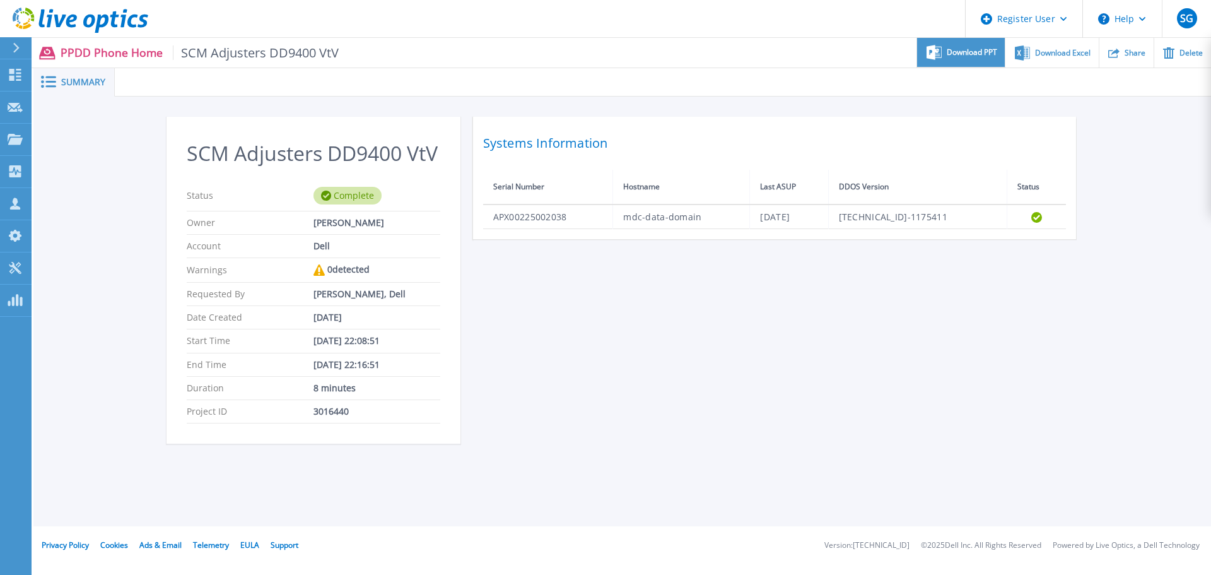
click at [968, 56] on span "Download PPT" at bounding box center [972, 53] width 50 height 8
click at [1126, 59] on div "Share" at bounding box center [1126, 53] width 54 height 30
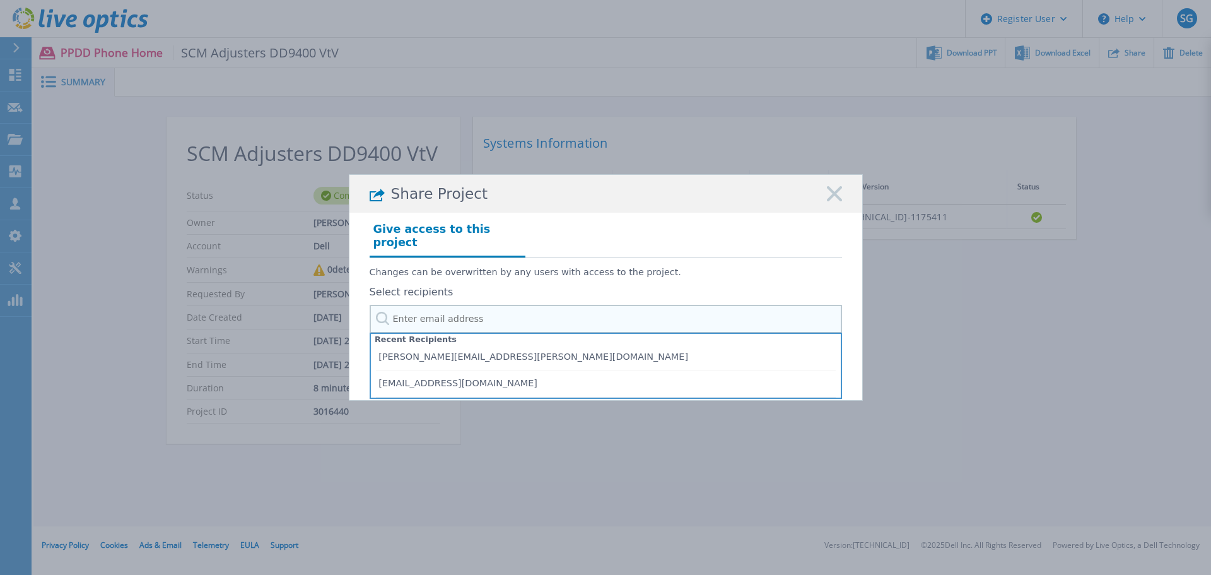
click at [458, 314] on input "text" at bounding box center [606, 319] width 472 height 28
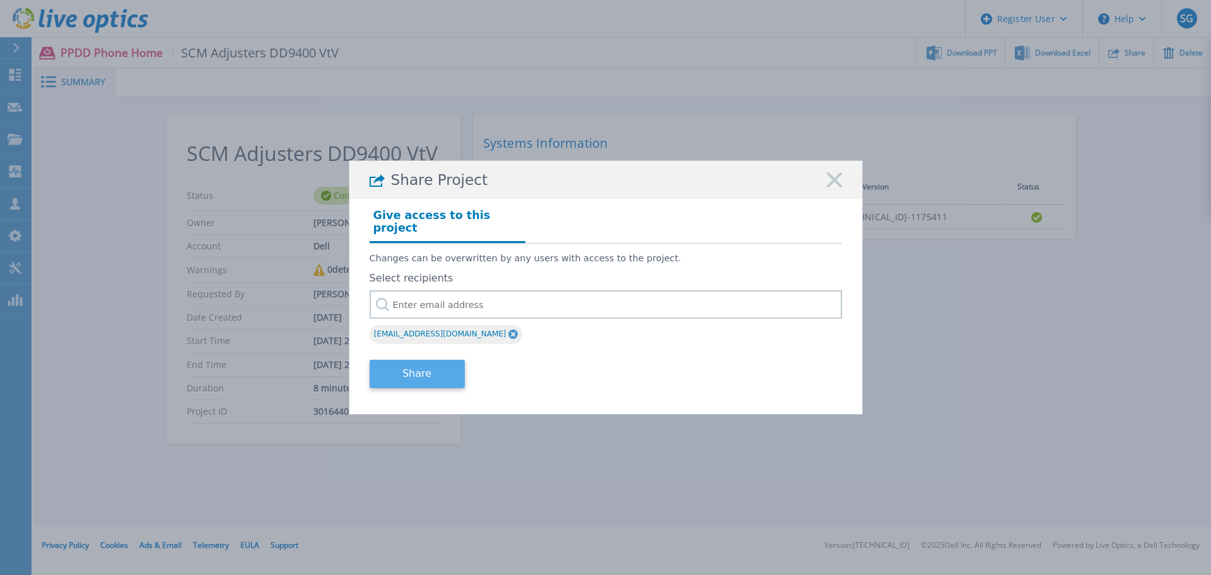
click at [430, 367] on button "Share" at bounding box center [417, 373] width 95 height 28
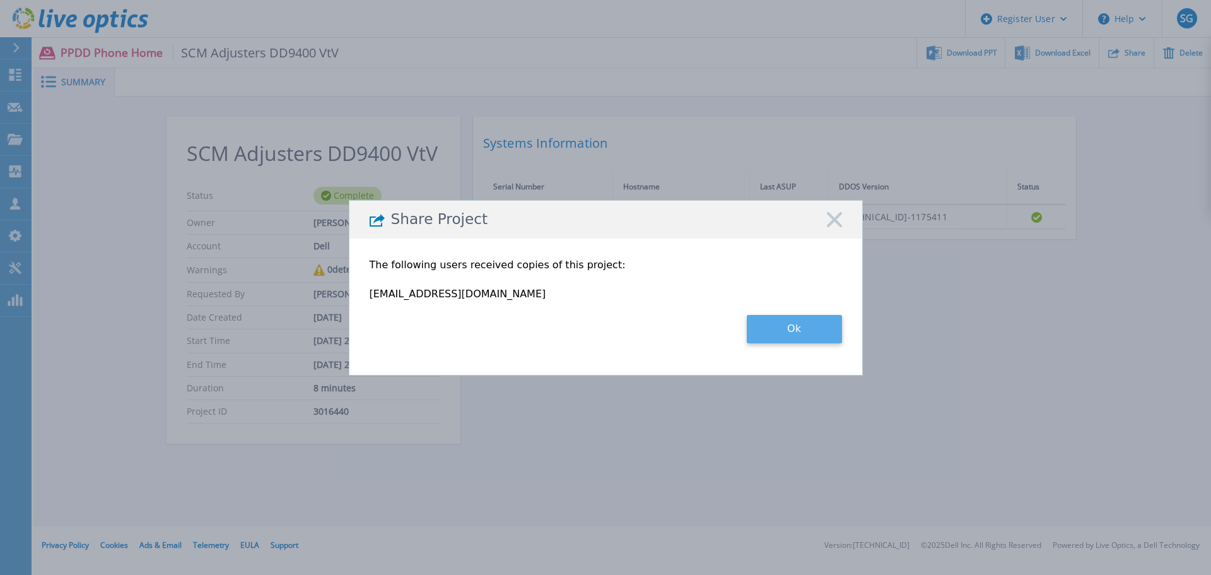
click at [805, 324] on button "Ok" at bounding box center [794, 329] width 95 height 28
